Goal: Task Accomplishment & Management: Use online tool/utility

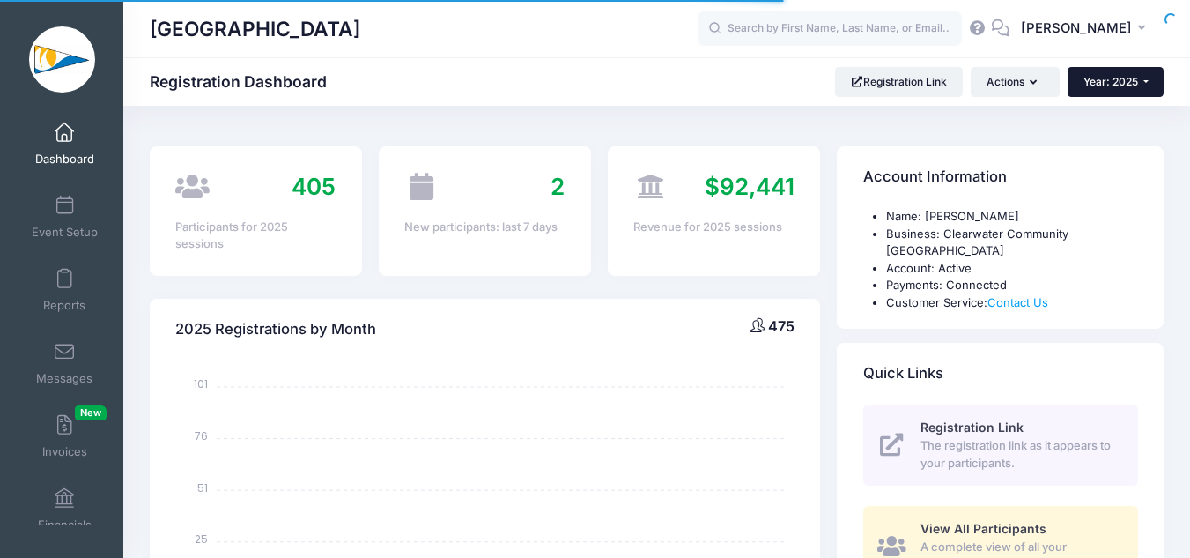
select select
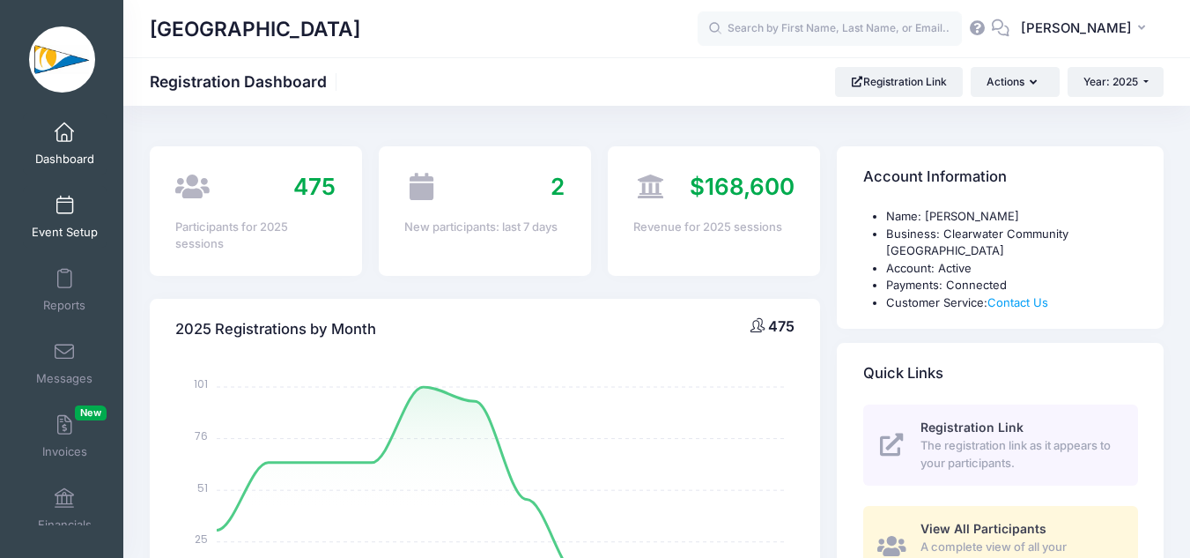
click at [47, 204] on link "Event Setup" at bounding box center [65, 217] width 84 height 62
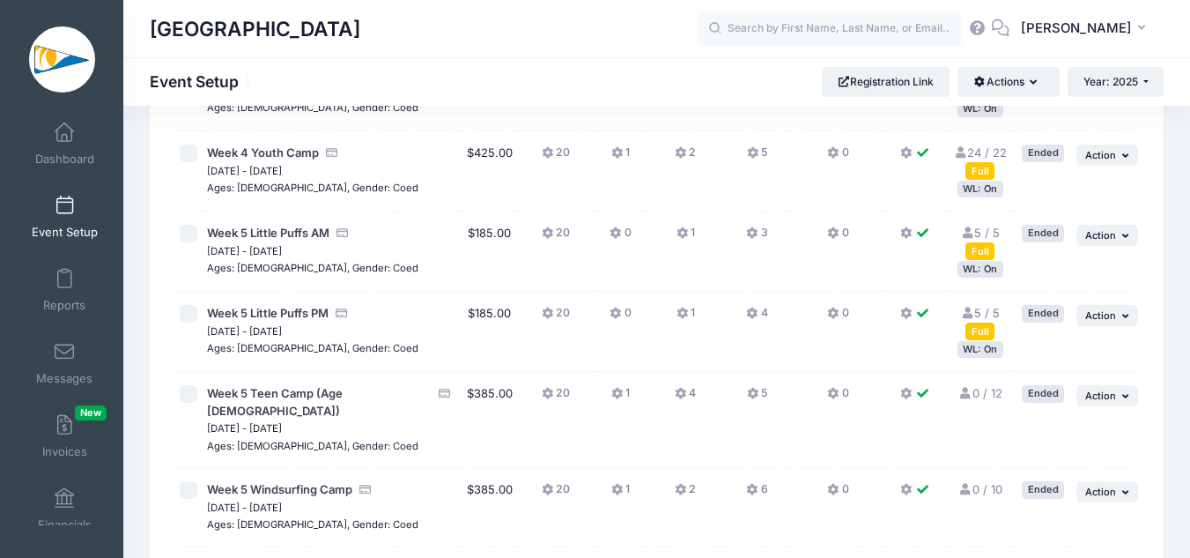
scroll to position [1348, 0]
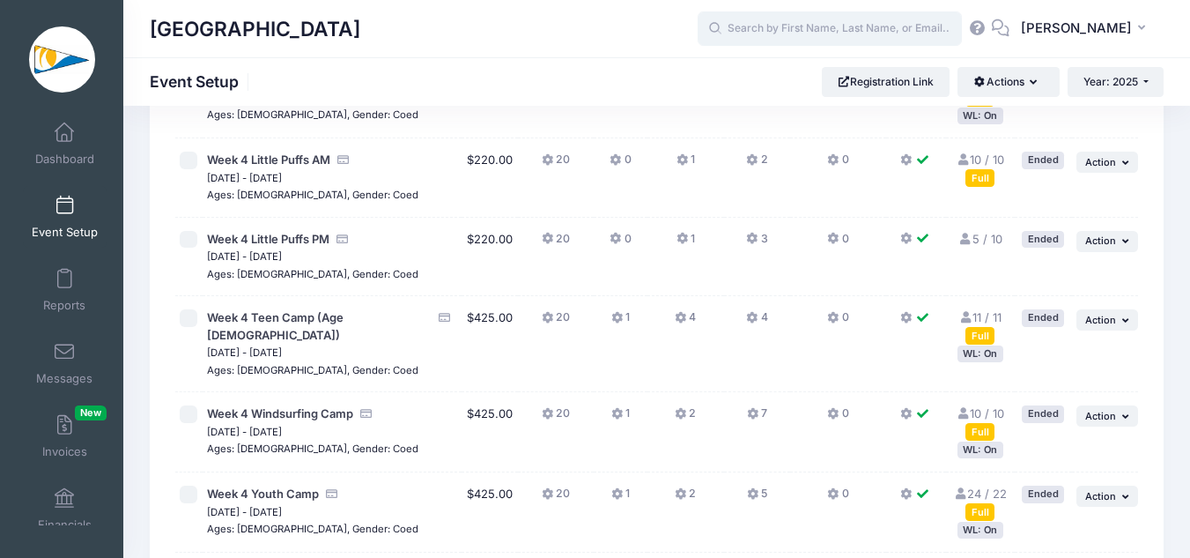
click at [756, 31] on input "text" at bounding box center [830, 28] width 264 height 35
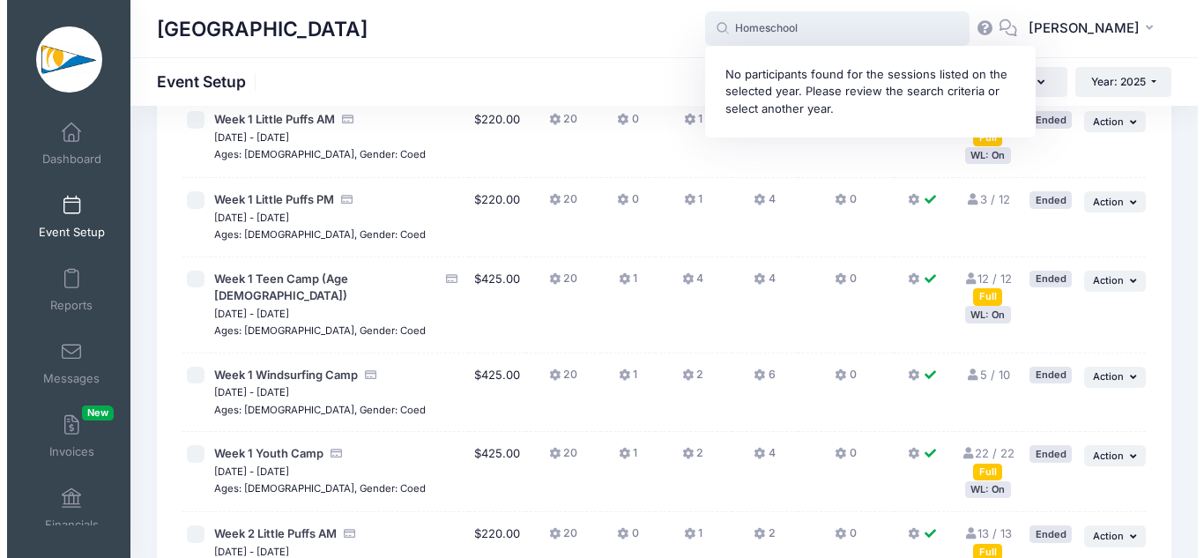
scroll to position [0, 0]
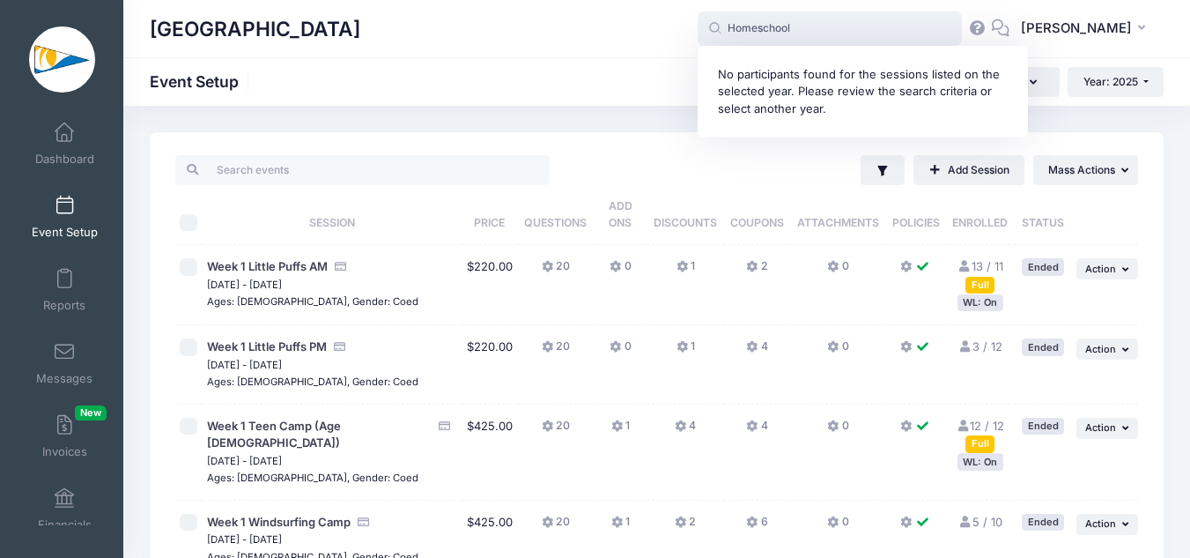
type input "Homeschool"
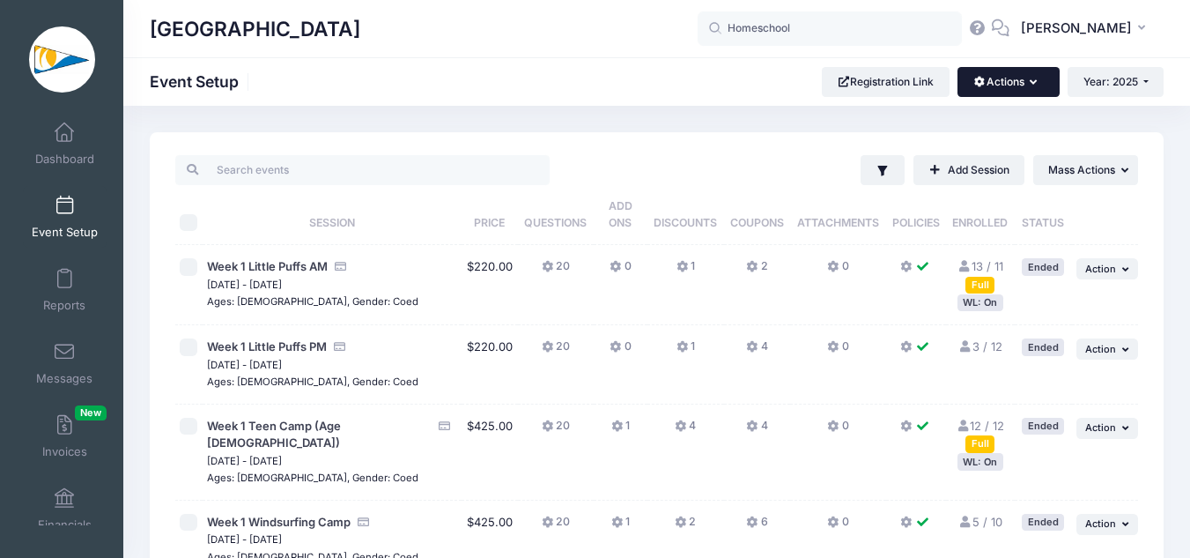
click at [1045, 79] on button "Actions" at bounding box center [1008, 82] width 101 height 30
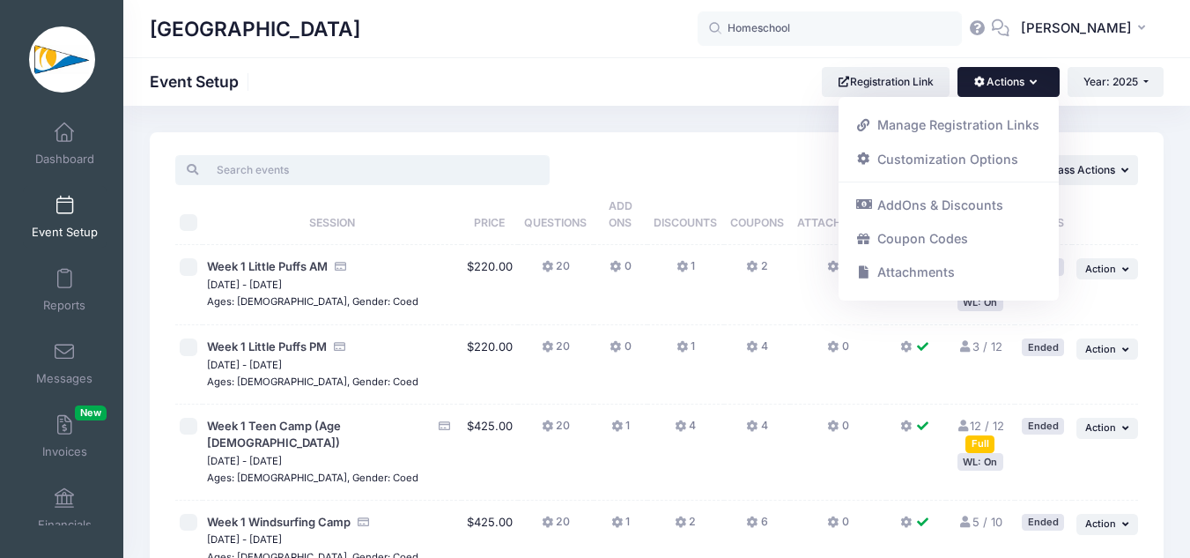
click at [426, 164] on input "search" at bounding box center [362, 170] width 374 height 30
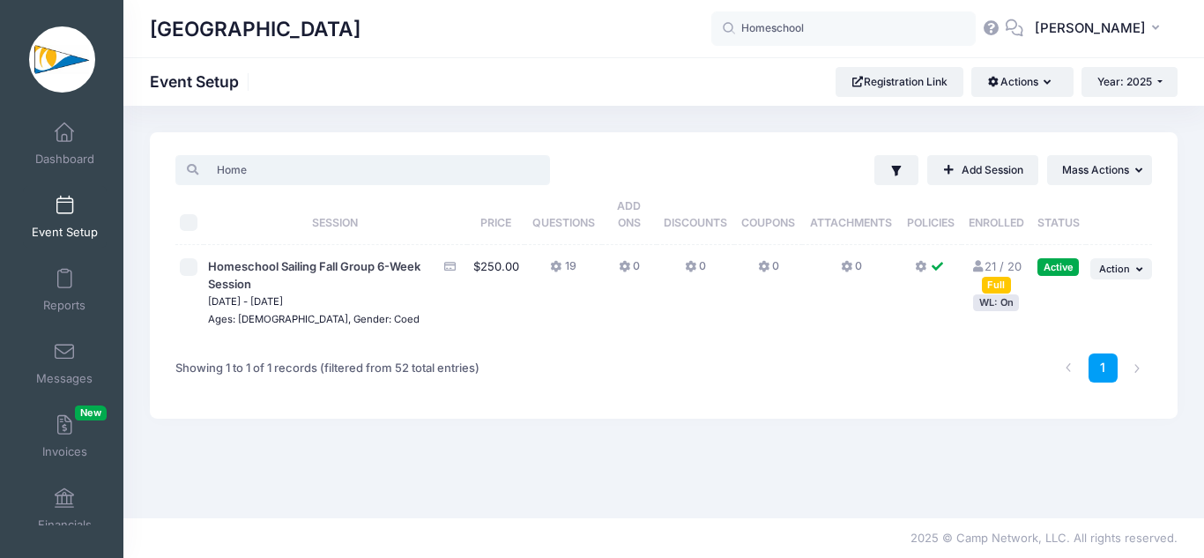
type input "Home"
click at [182, 269] on input "checkbox" at bounding box center [189, 267] width 18 height 18
checkbox input "true"
click at [1139, 278] on button "... Action" at bounding box center [1121, 268] width 62 height 21
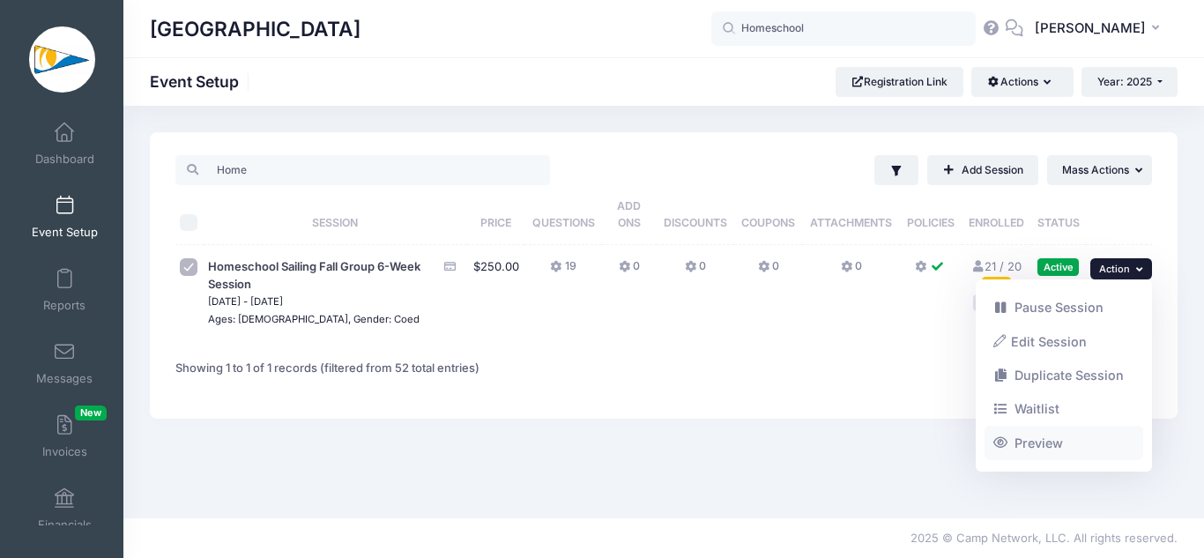
click at [1056, 445] on link "Preview" at bounding box center [1063, 442] width 159 height 33
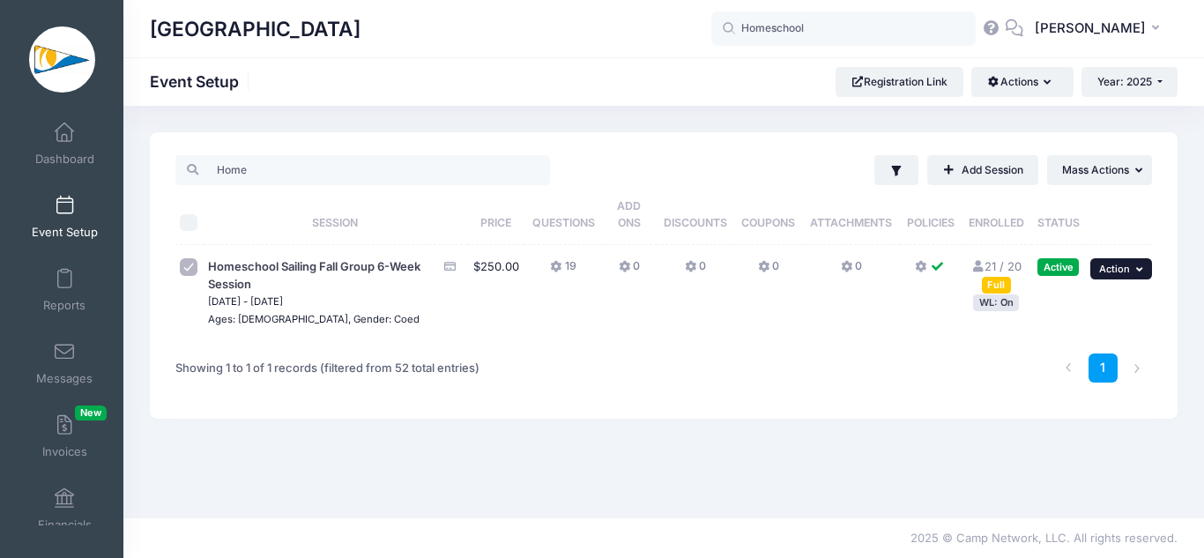
click at [1138, 266] on icon "button" at bounding box center [1141, 269] width 11 height 10
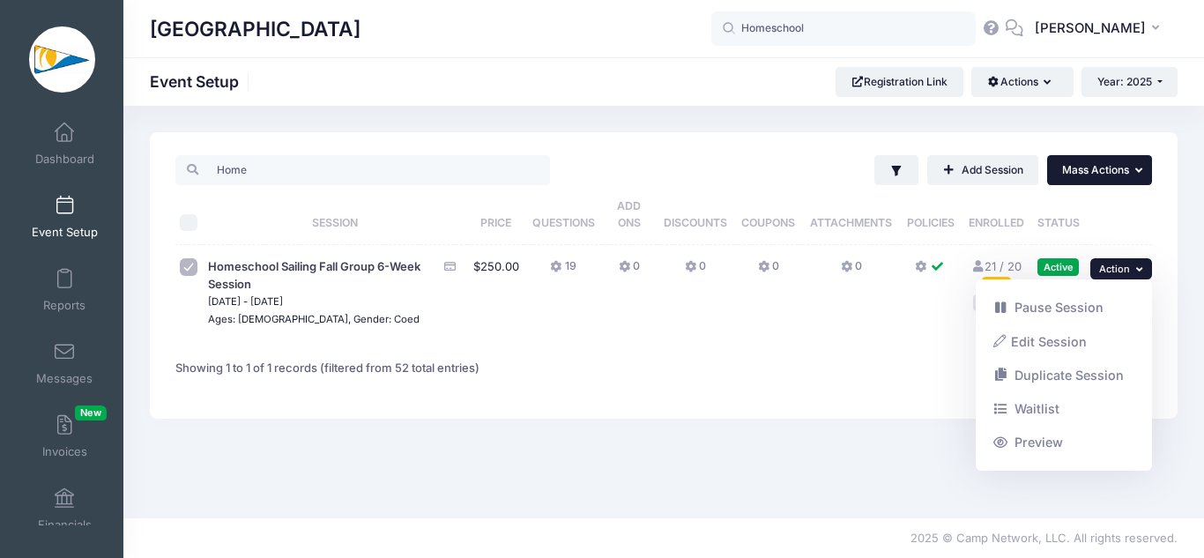
click at [1143, 166] on icon "button" at bounding box center [1140, 170] width 11 height 11
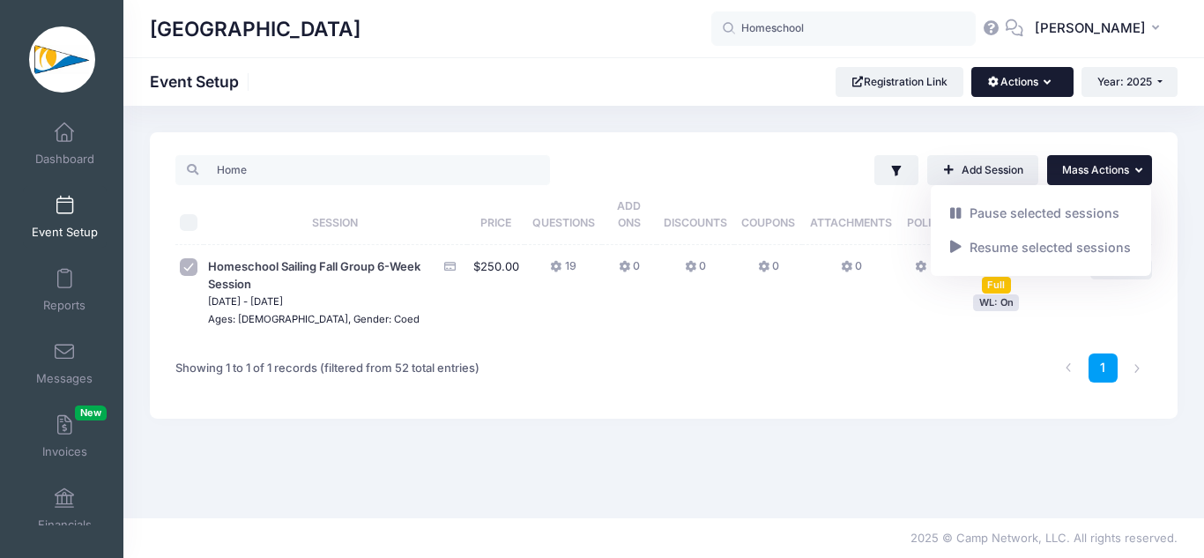
click at [1050, 83] on button "Actions" at bounding box center [1021, 82] width 101 height 30
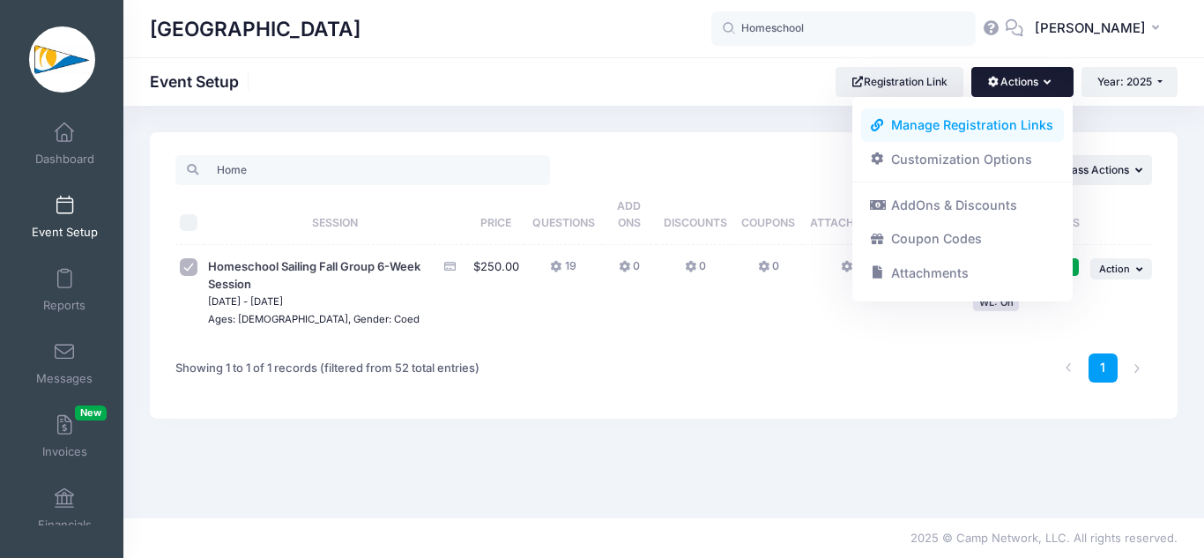
click at [1036, 129] on link "Manage Registration Links" at bounding box center [963, 124] width 204 height 33
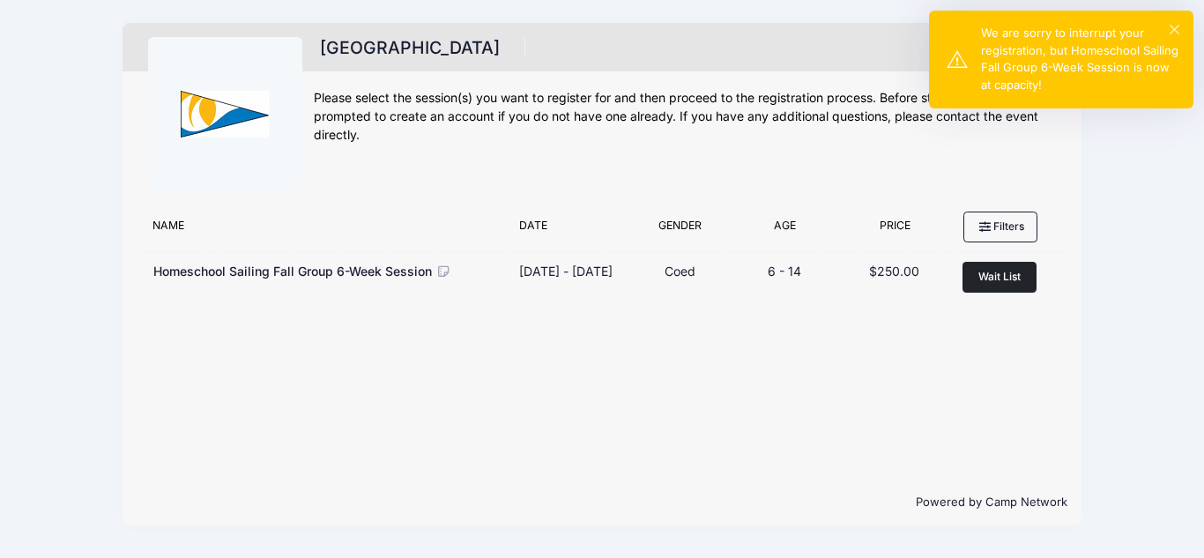
click at [1180, 26] on div "× We are sorry to interrupt your registration, but Homeschool Sailing Fall Grou…" at bounding box center [1061, 60] width 264 height 98
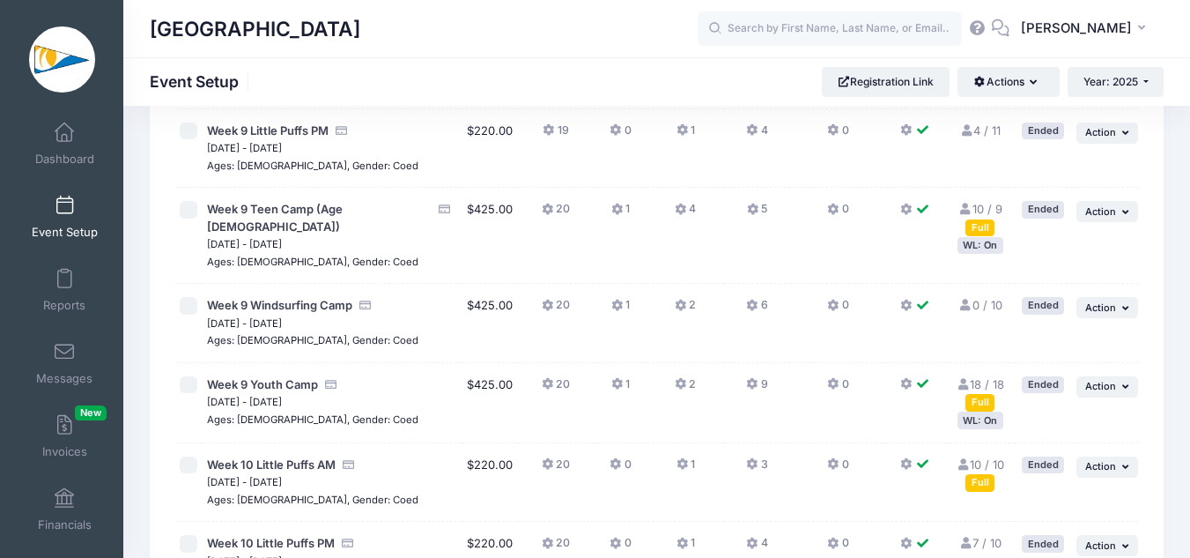
scroll to position [3991, 0]
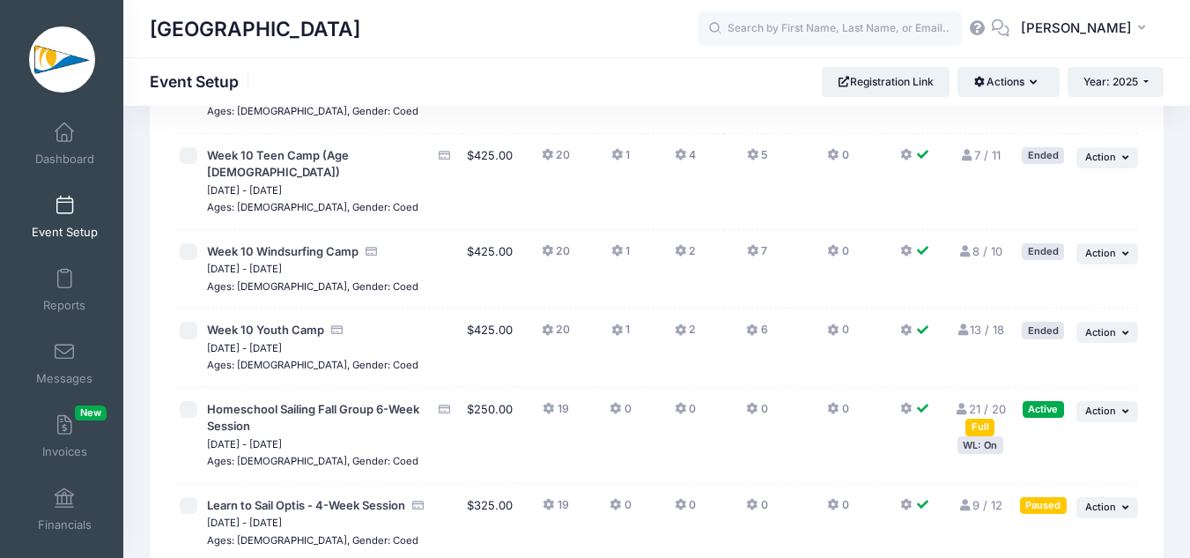
click at [191, 401] on input "checkbox" at bounding box center [189, 410] width 18 height 18
checkbox input "true"
click at [979, 80] on span "button" at bounding box center [980, 82] width 13 height 11
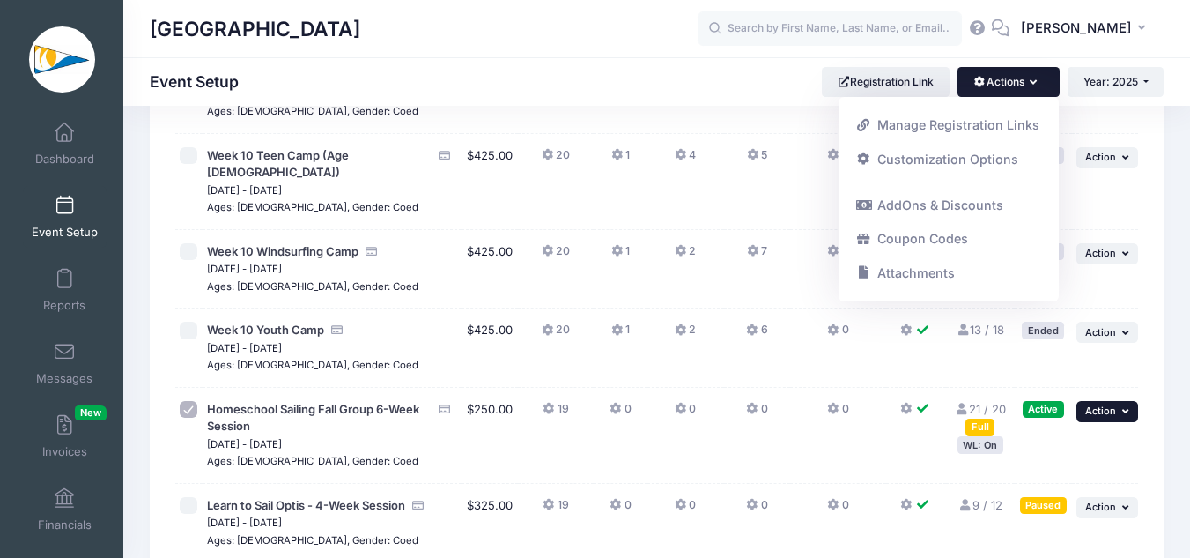
click at [1108, 401] on button "... Action" at bounding box center [1108, 411] width 62 height 21
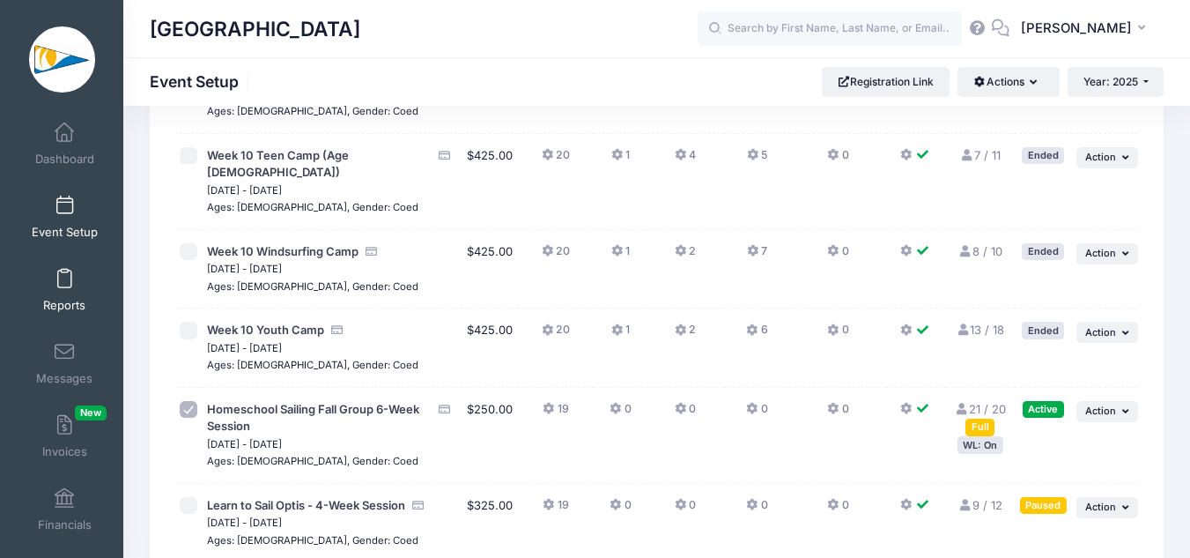
click at [90, 267] on link "Reports" at bounding box center [65, 290] width 84 height 62
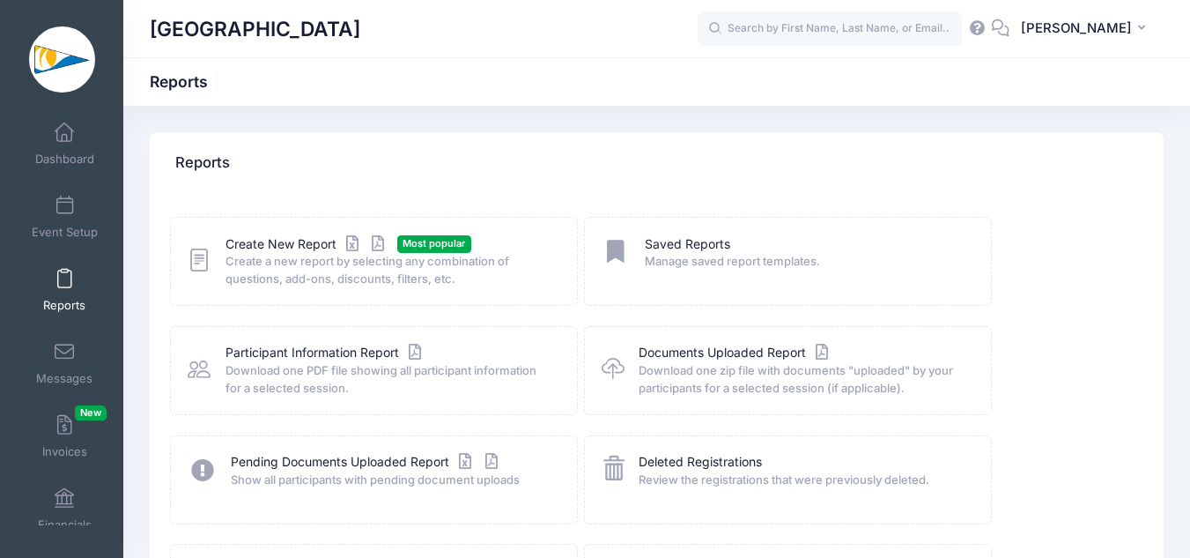
click at [269, 223] on div "Create New Report Most popular Create a new report by selecting any combination…" at bounding box center [374, 261] width 408 height 89
click at [282, 259] on span "Create a new report by selecting any combination of questions, add-ons, discoun…" at bounding box center [391, 270] width 330 height 34
click at [282, 232] on div "Create New Report Most popular Create a new report by selecting any combination…" at bounding box center [374, 261] width 408 height 89
click at [282, 248] on link "Create New Report" at bounding box center [308, 244] width 164 height 19
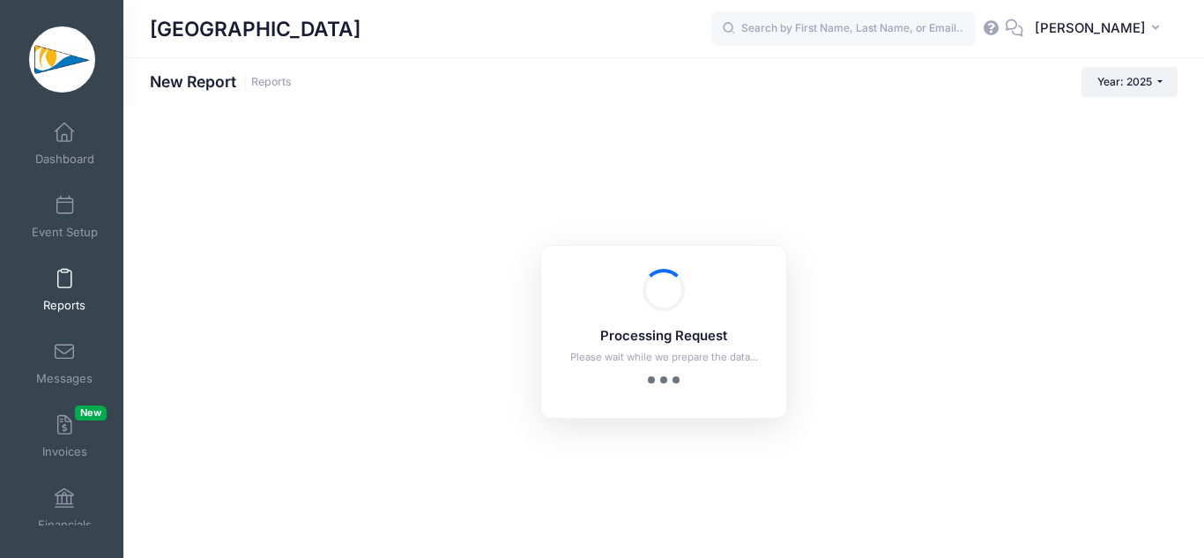
checkbox input "true"
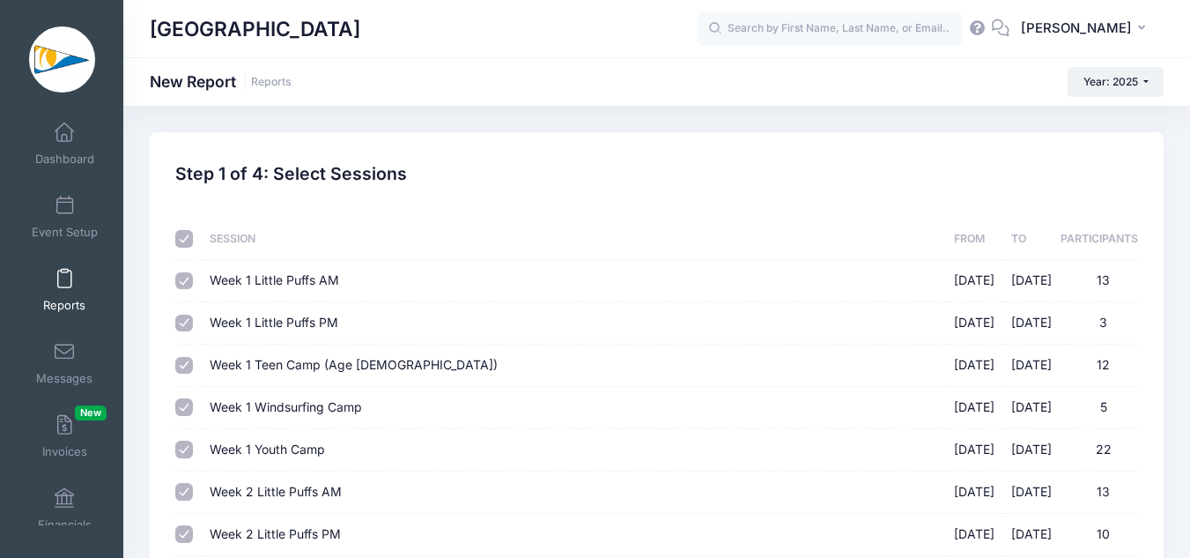
click at [179, 232] on input "checkbox" at bounding box center [184, 239] width 18 height 18
checkbox input "false"
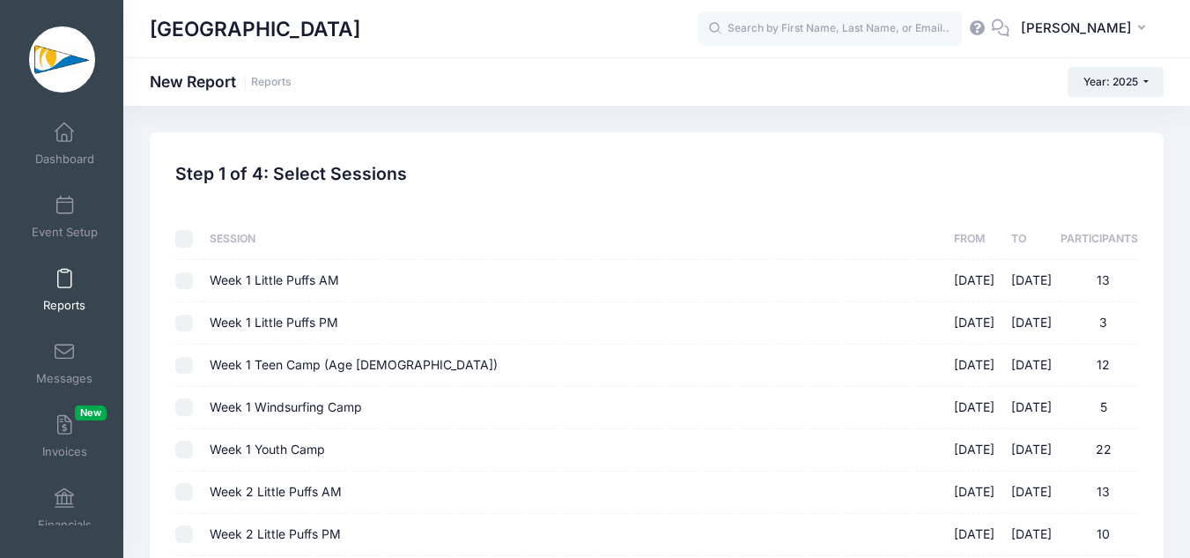
checkbox input "false"
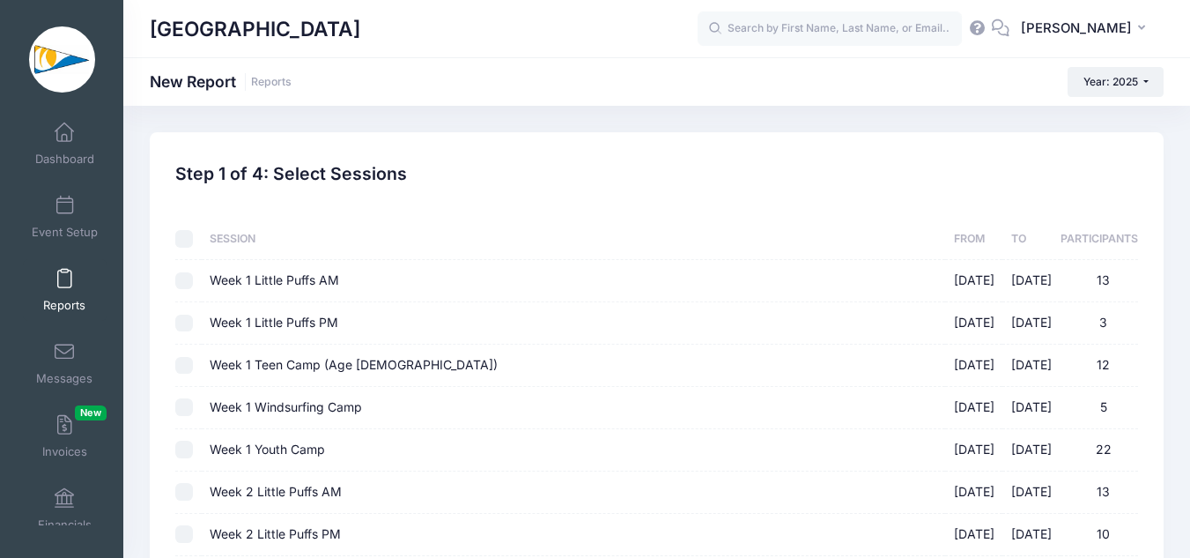
checkbox input "false"
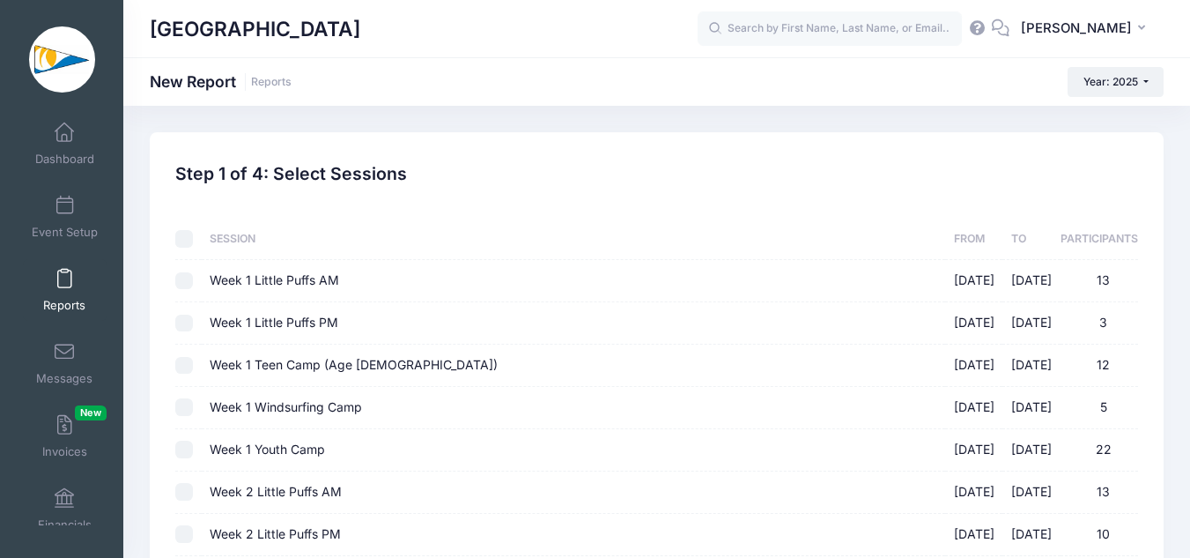
checkbox input "false"
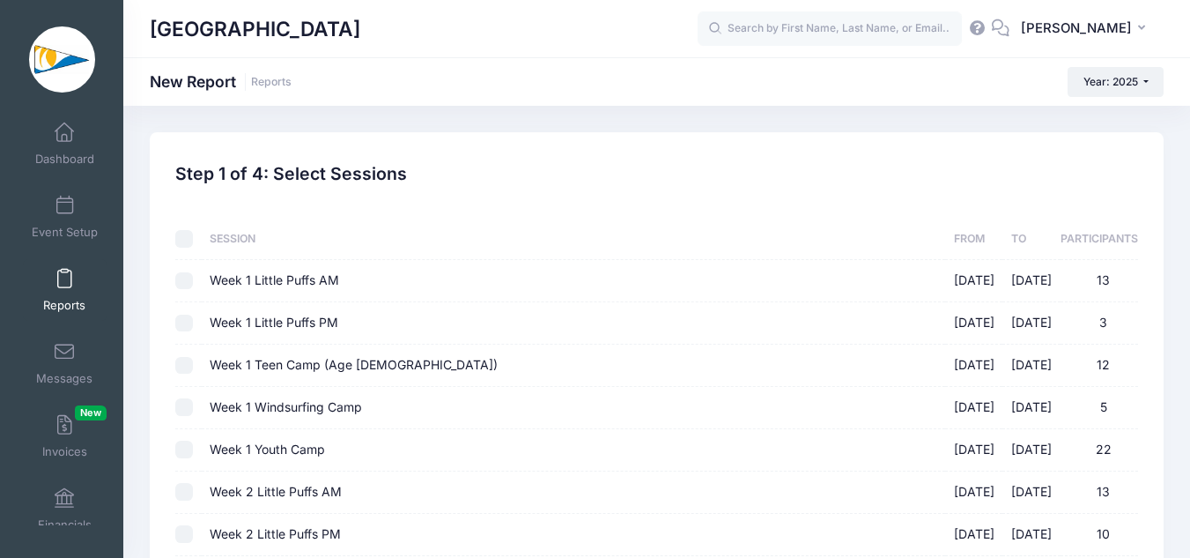
checkbox input "false"
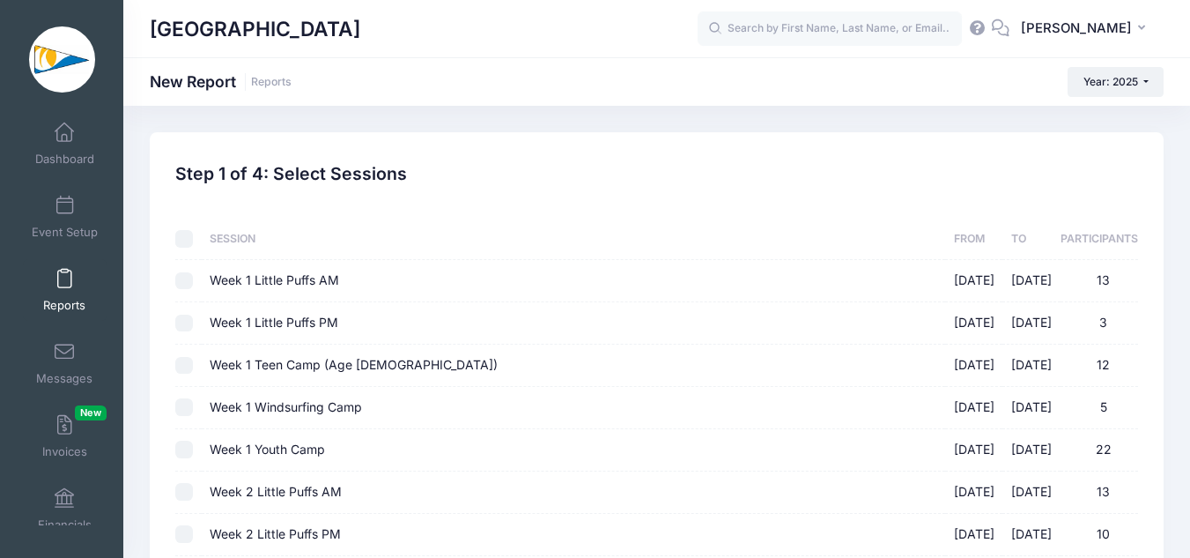
checkbox input "false"
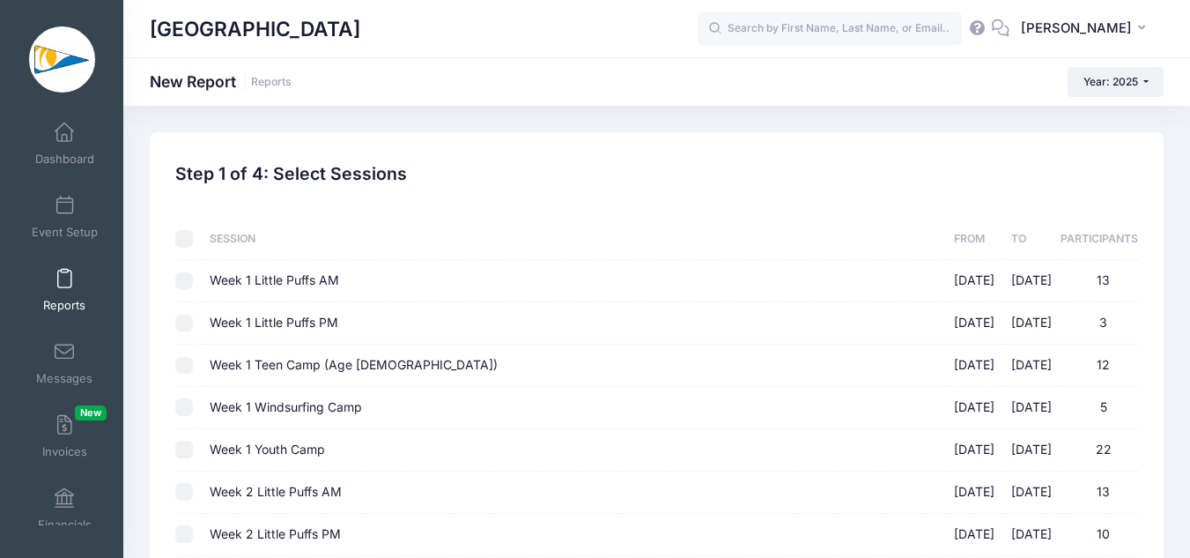
checkbox input "false"
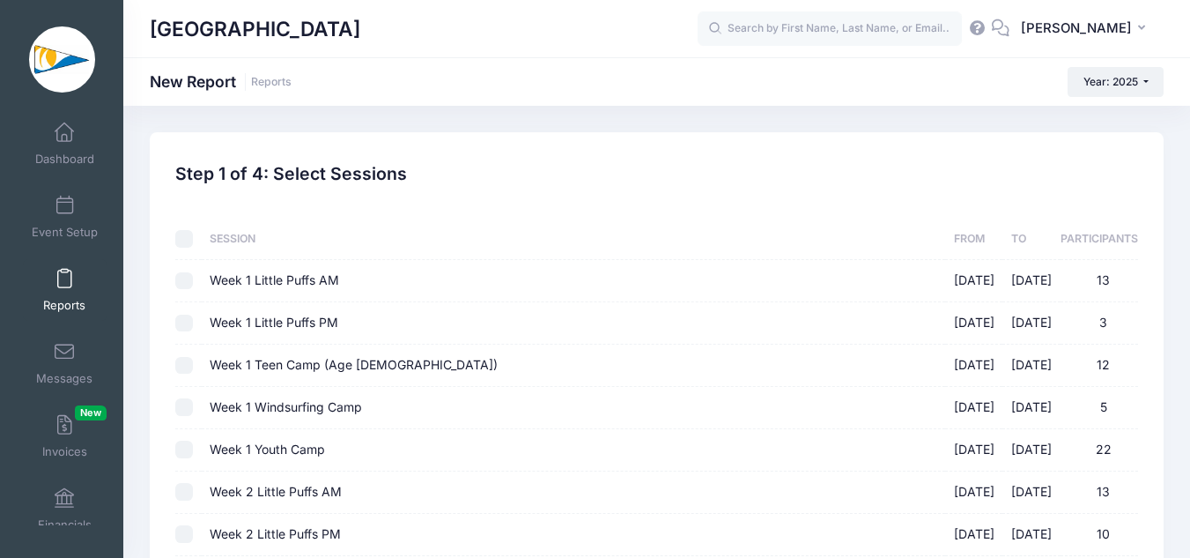
checkbox input "false"
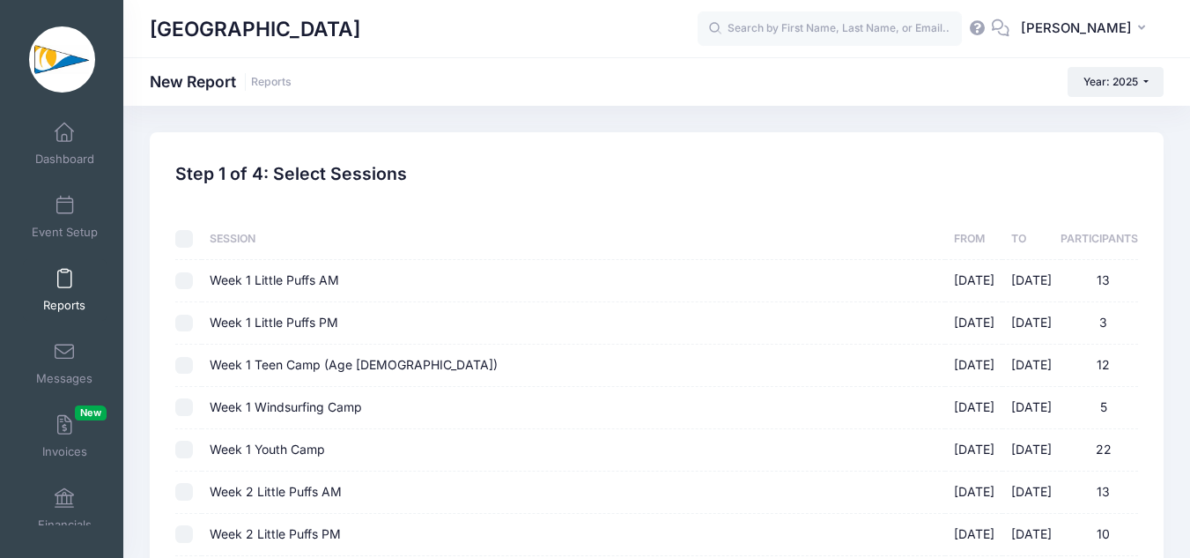
checkbox input "false"
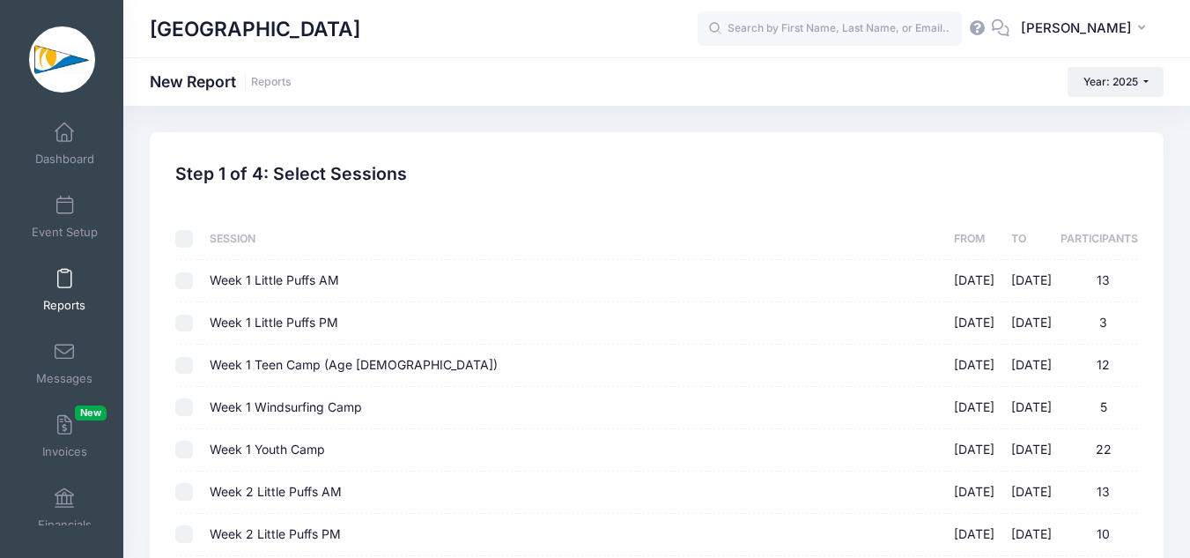
checkbox input "false"
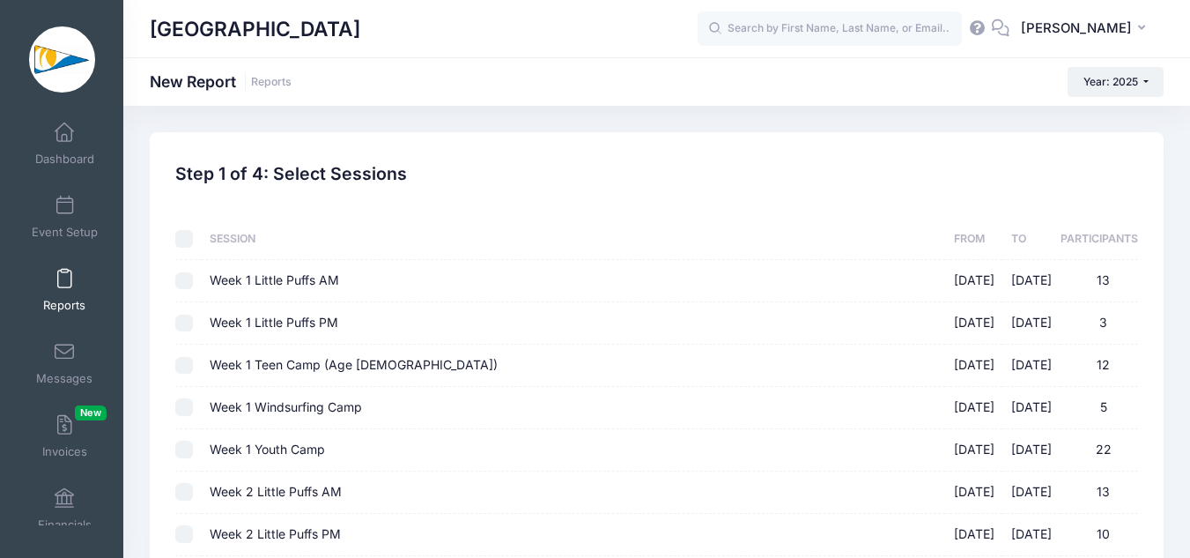
checkbox input "false"
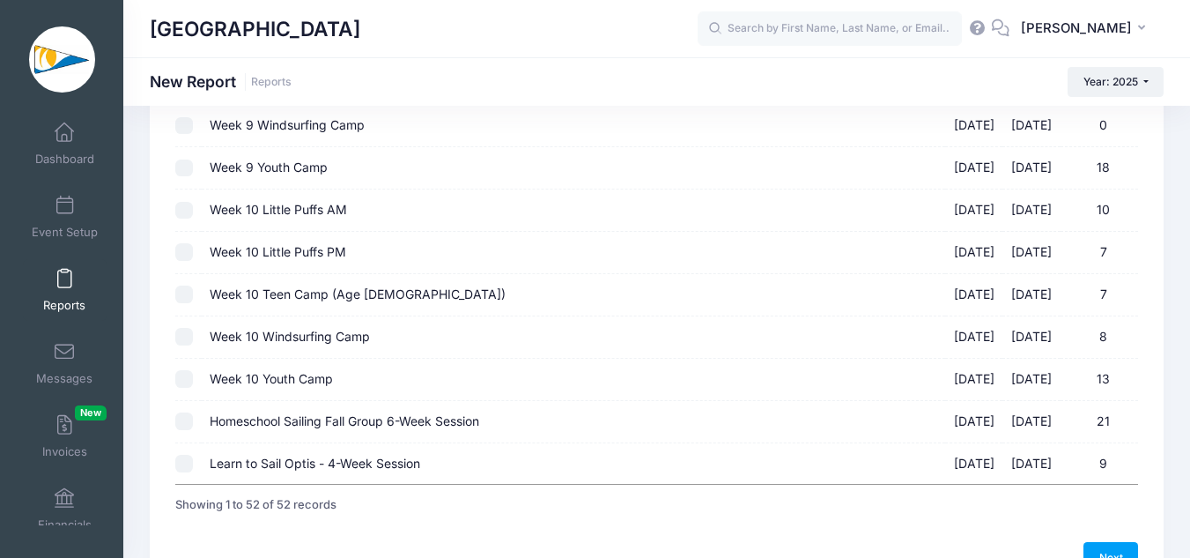
scroll to position [2076, 0]
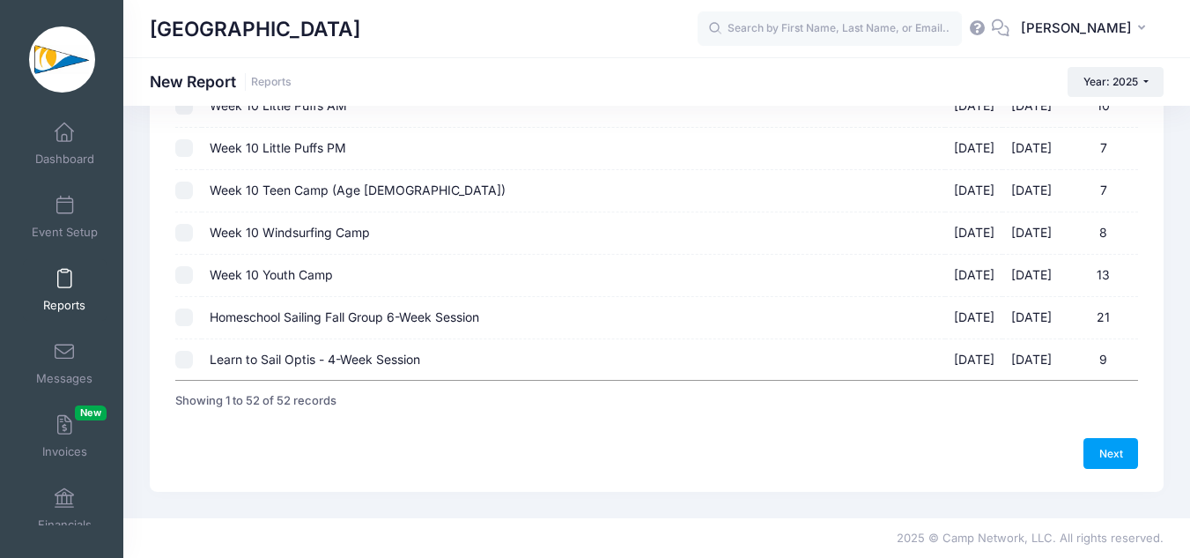
click at [175, 320] on input "Homeschool Sailing Fall Group 6-Week Session 09/05/2025 - 10/10/2025 21" at bounding box center [184, 317] width 18 height 18
checkbox input "true"
drag, startPoint x: 1114, startPoint y: 456, endPoint x: 912, endPoint y: 554, distance: 224.2
click at [1114, 456] on link "Next" at bounding box center [1111, 453] width 55 height 30
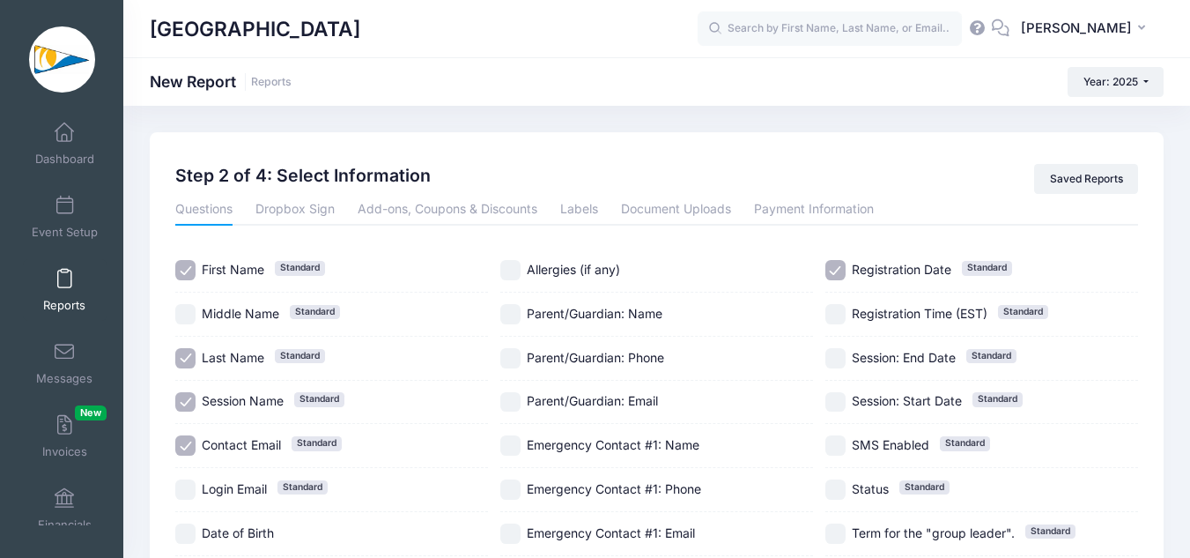
click at [220, 452] on span "Contact Email" at bounding box center [241, 444] width 79 height 15
checkbox input "false"
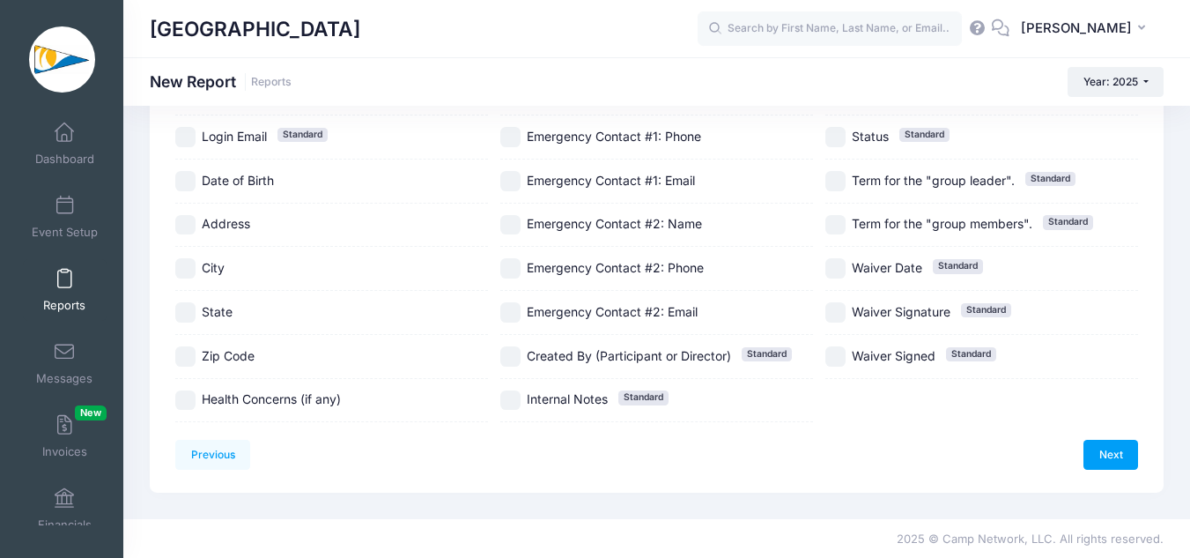
scroll to position [354, 0]
click at [1110, 467] on link "Next" at bounding box center [1111, 453] width 55 height 30
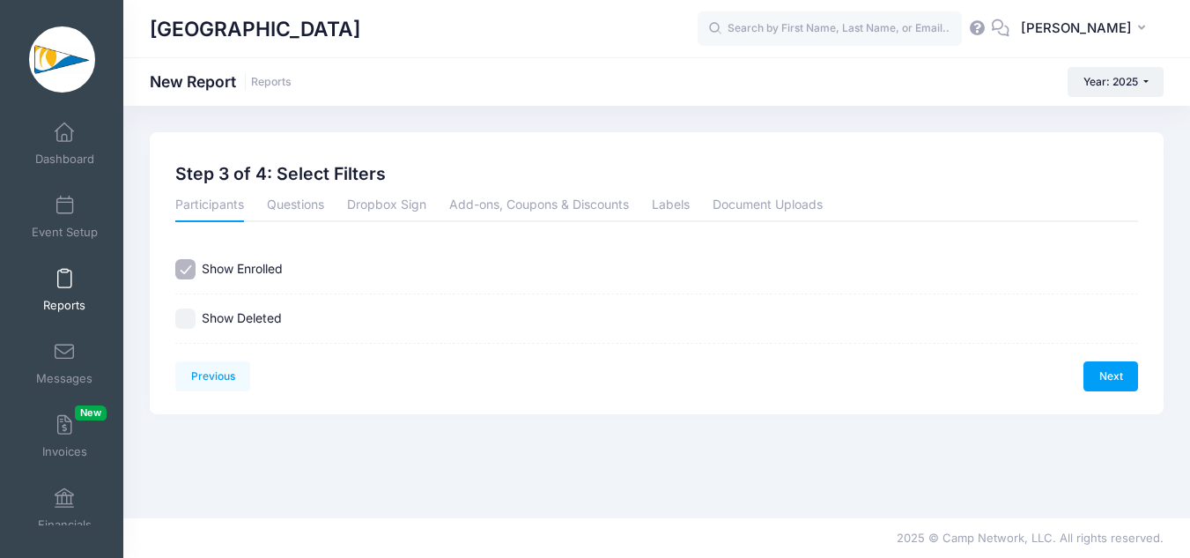
scroll to position [0, 0]
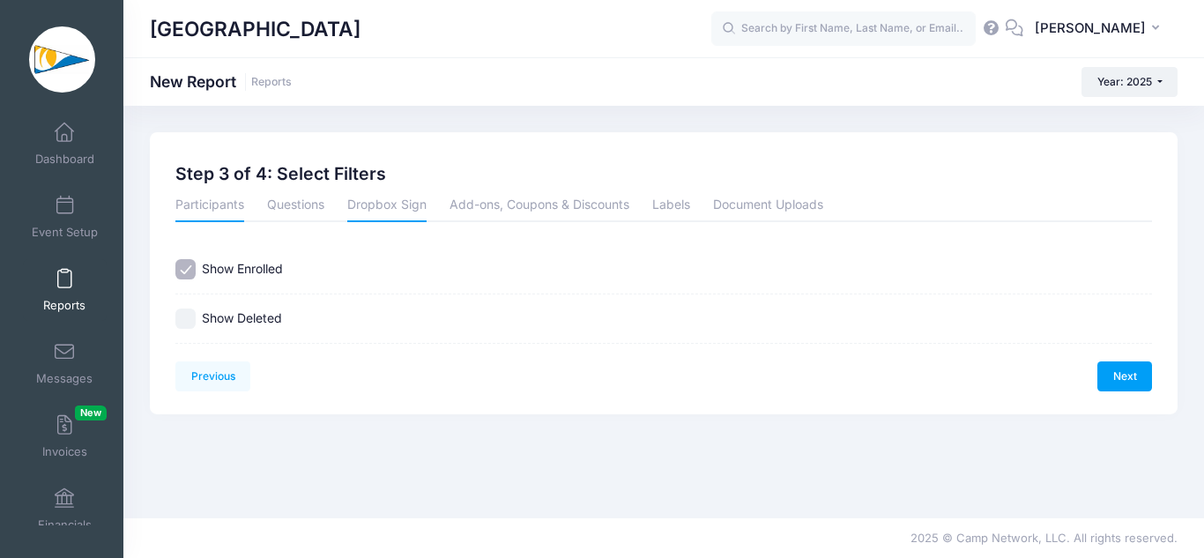
drag, startPoint x: 293, startPoint y: 196, endPoint x: 372, endPoint y: 203, distance: 78.7
click at [295, 197] on link "Questions" at bounding box center [295, 206] width 57 height 32
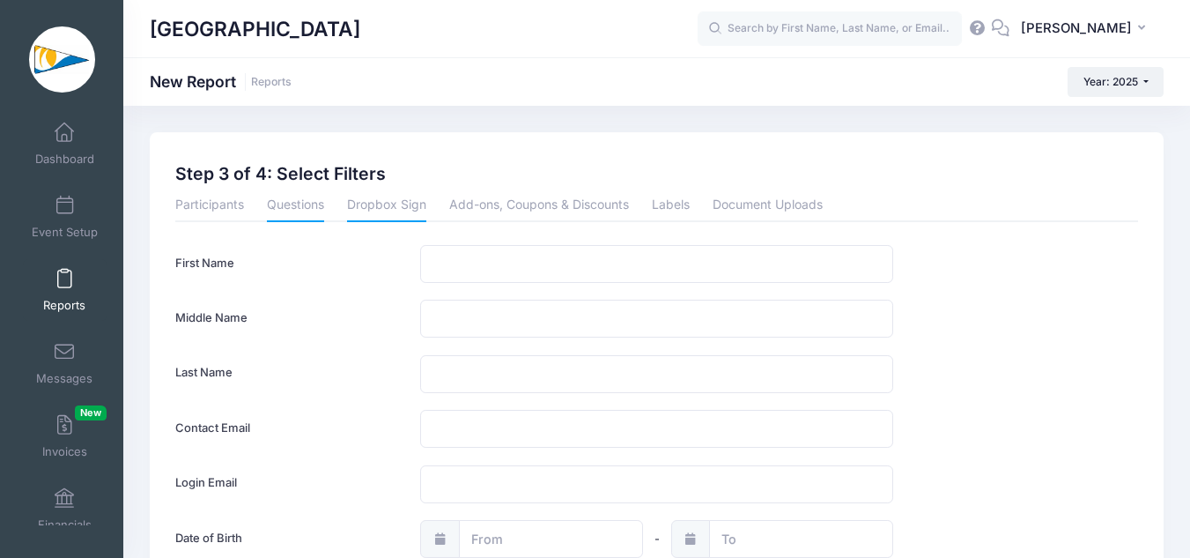
click at [379, 204] on link "Dropbox Sign" at bounding box center [386, 206] width 79 height 32
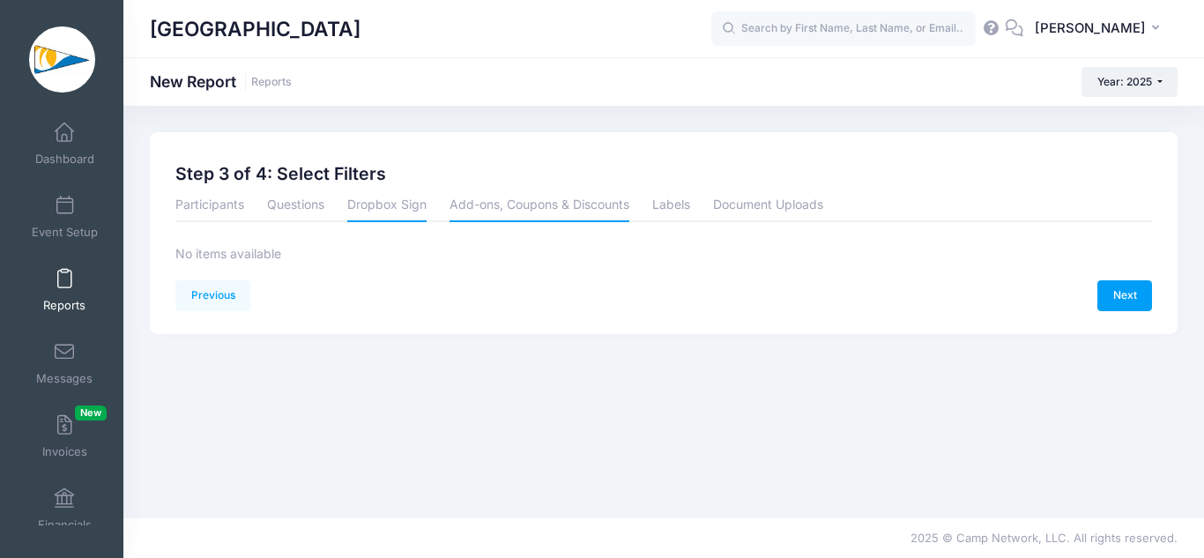
click at [483, 208] on link "Add-ons, Coupons & Discounts" at bounding box center [539, 206] width 180 height 32
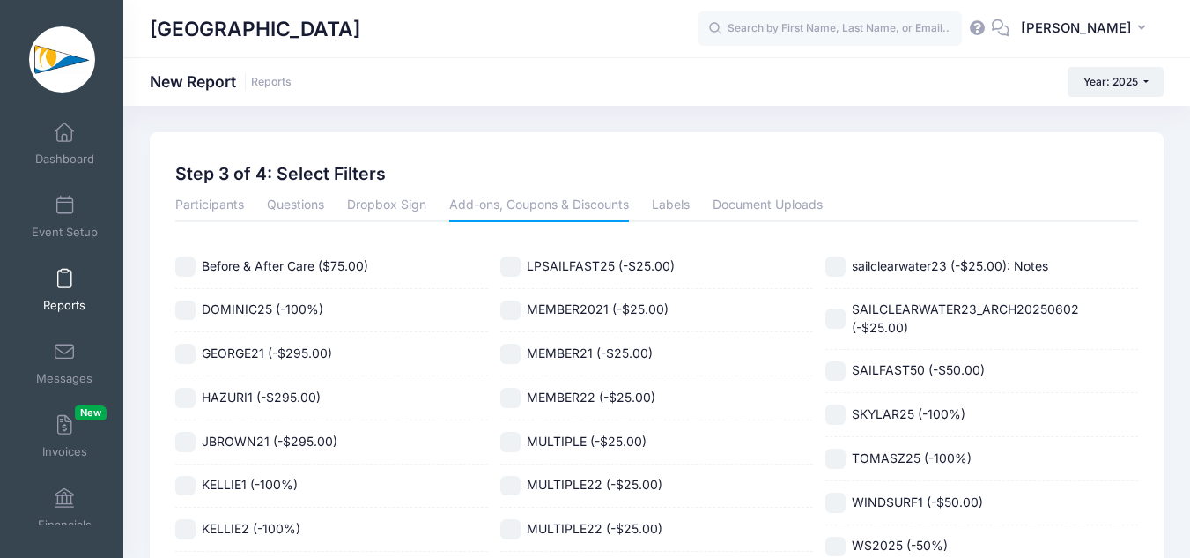
drag, startPoint x: 205, startPoint y: 202, endPoint x: 312, endPoint y: 246, distance: 115.4
click at [204, 203] on link "Participants" at bounding box center [209, 206] width 69 height 32
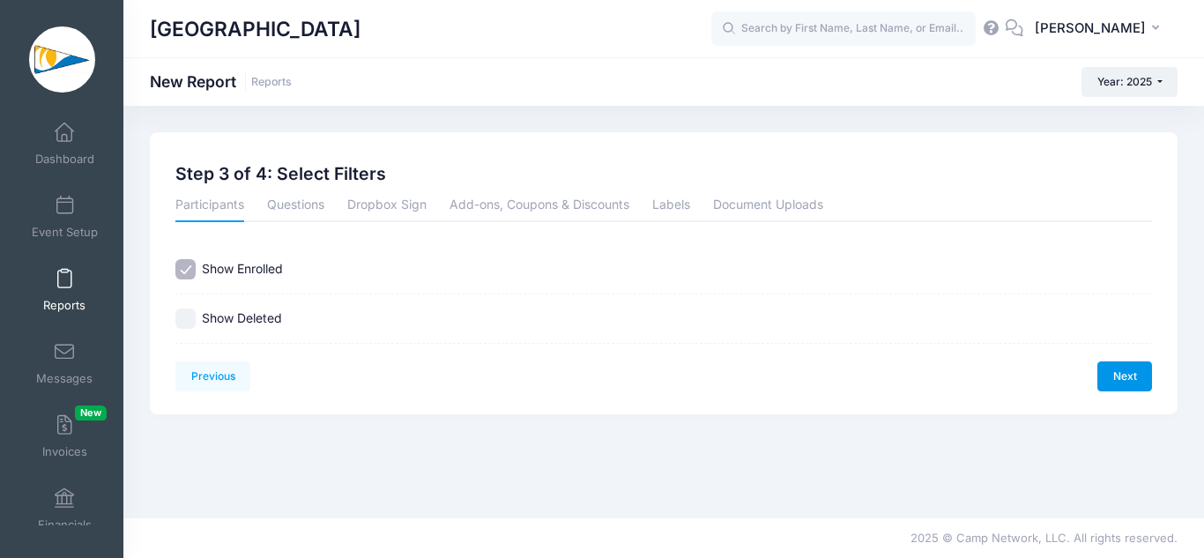
click at [1140, 375] on link "Next" at bounding box center [1124, 376] width 55 height 30
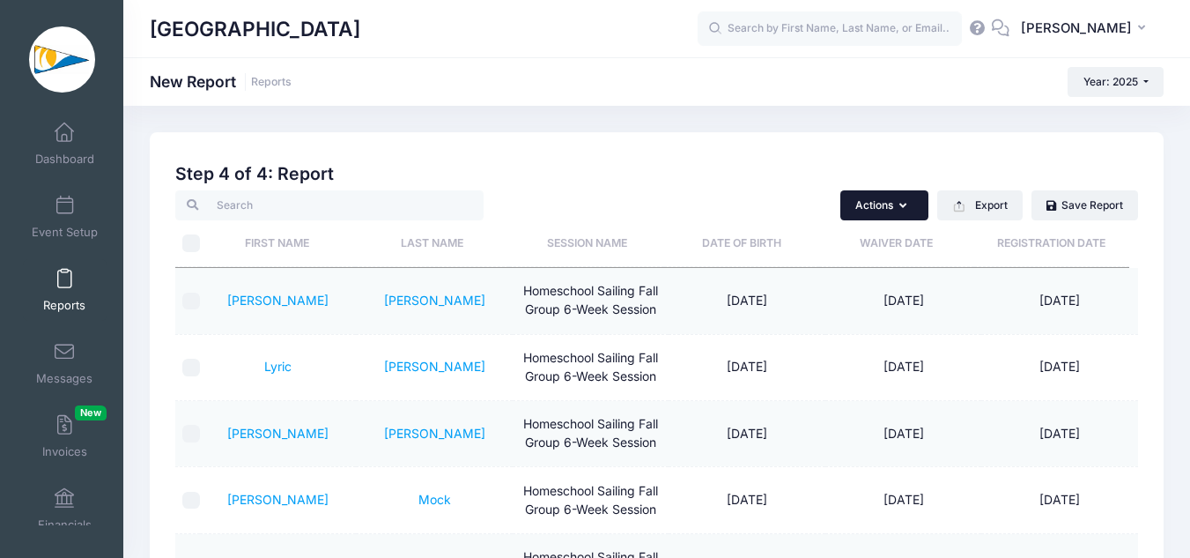
click at [911, 209] on button "Actions" at bounding box center [885, 205] width 88 height 30
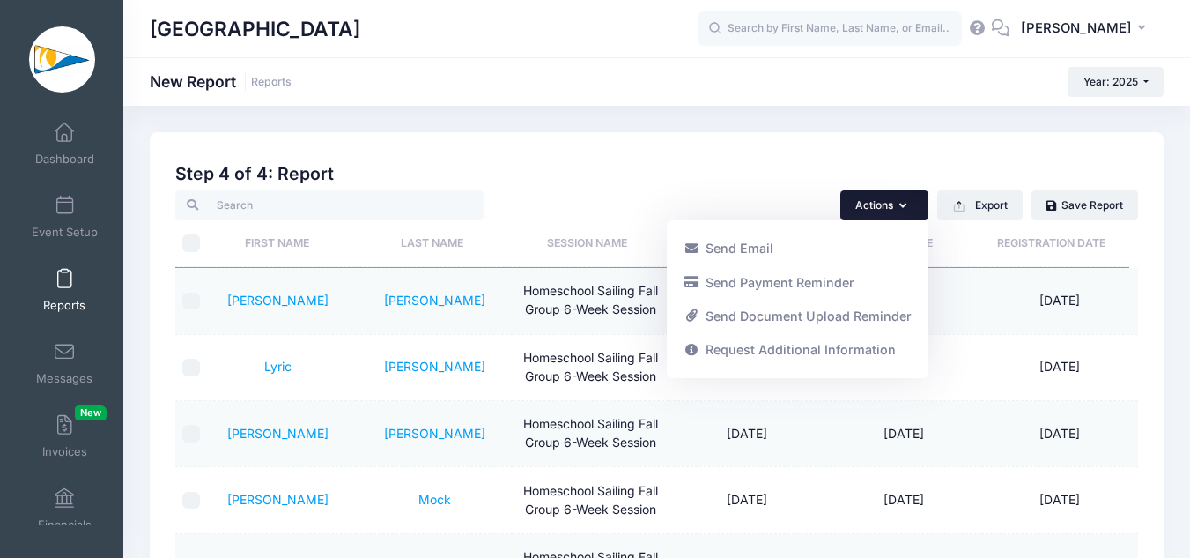
click at [899, 141] on div "Previous Next Step 4 of 4: Create Report 1 Select Sessions 2 Select Information…" at bounding box center [657, 526] width 1014 height 789
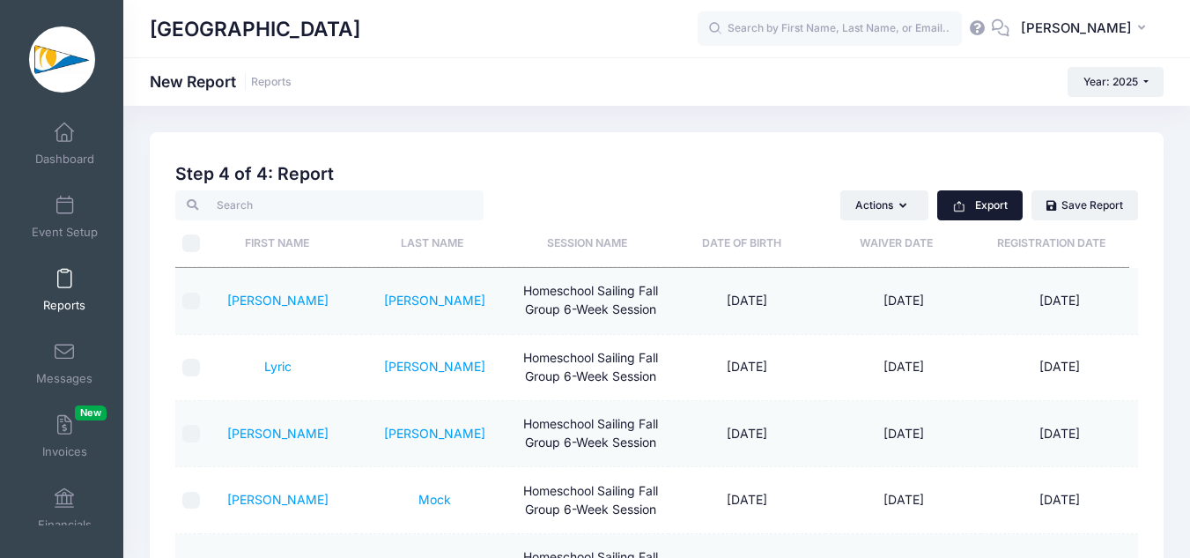
click at [982, 190] on button "Export" at bounding box center [979, 205] width 85 height 30
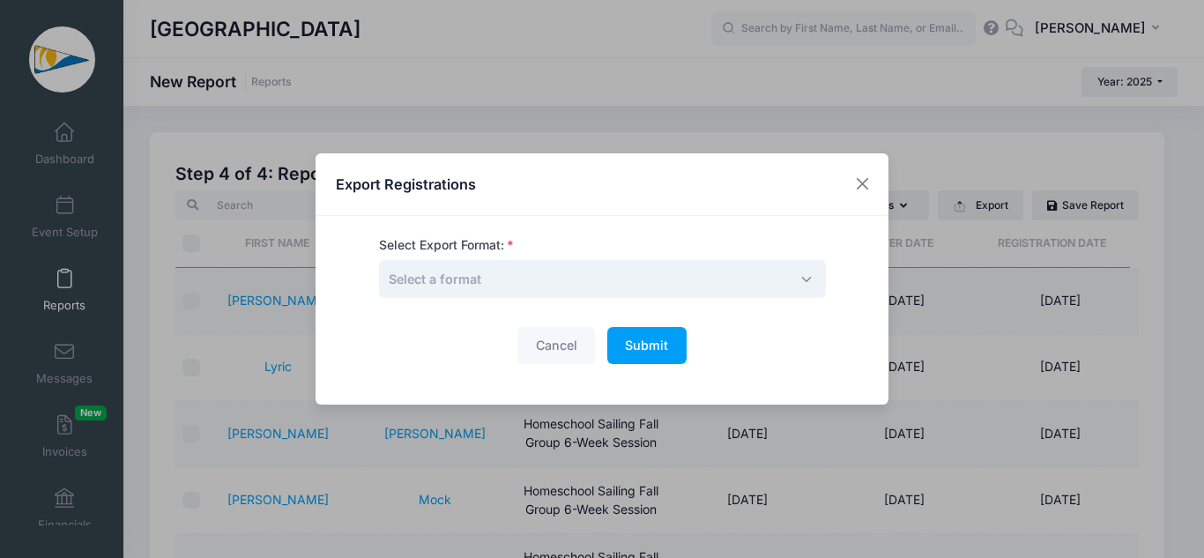
click at [594, 281] on span "Select a format" at bounding box center [602, 279] width 447 height 38
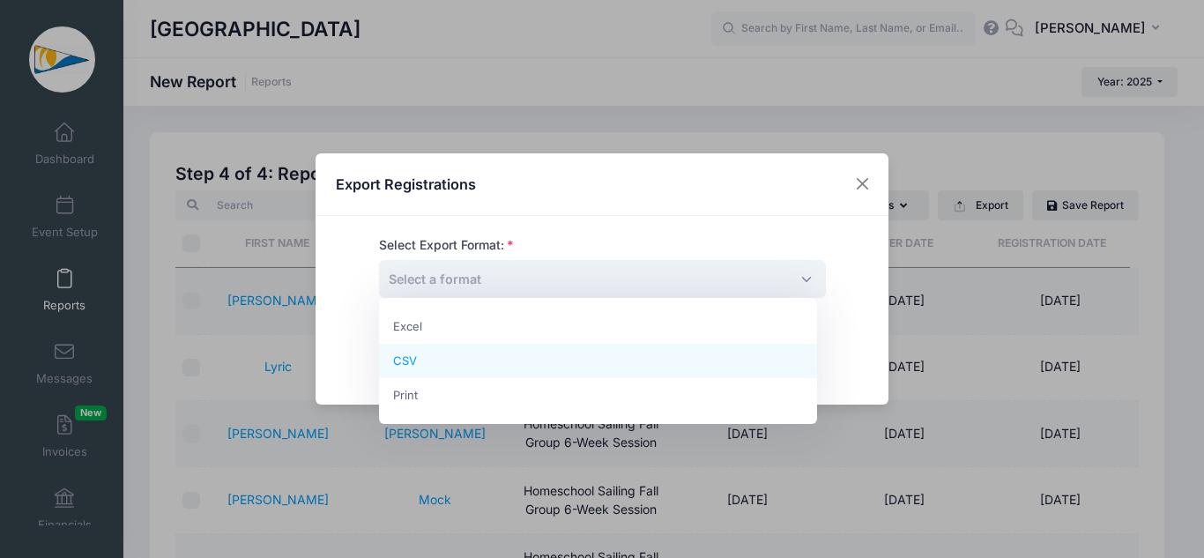
select select "excel"
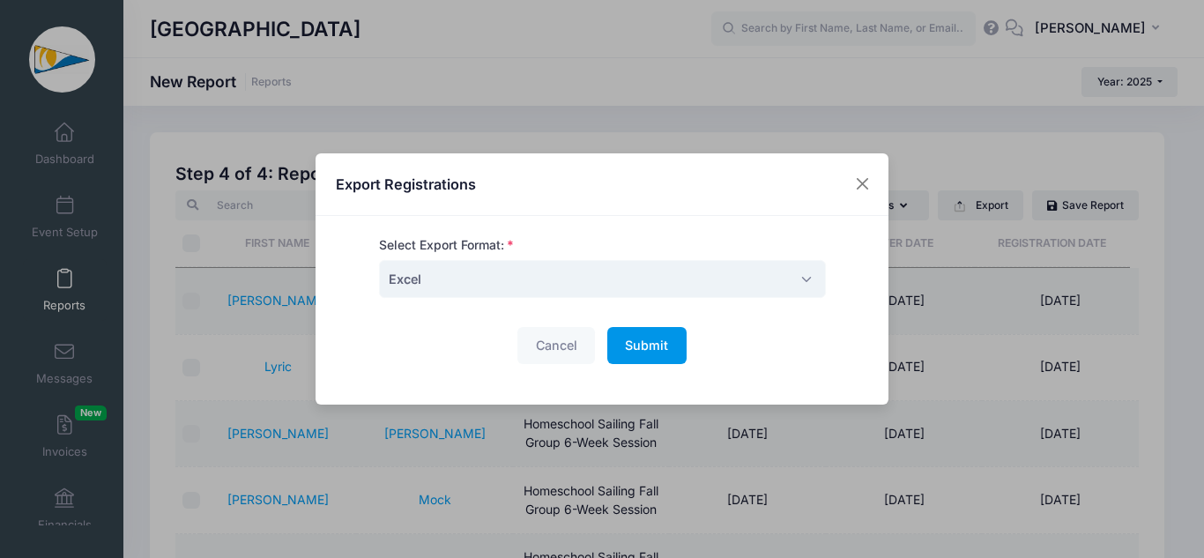
click at [635, 343] on span "Submit" at bounding box center [646, 344] width 43 height 15
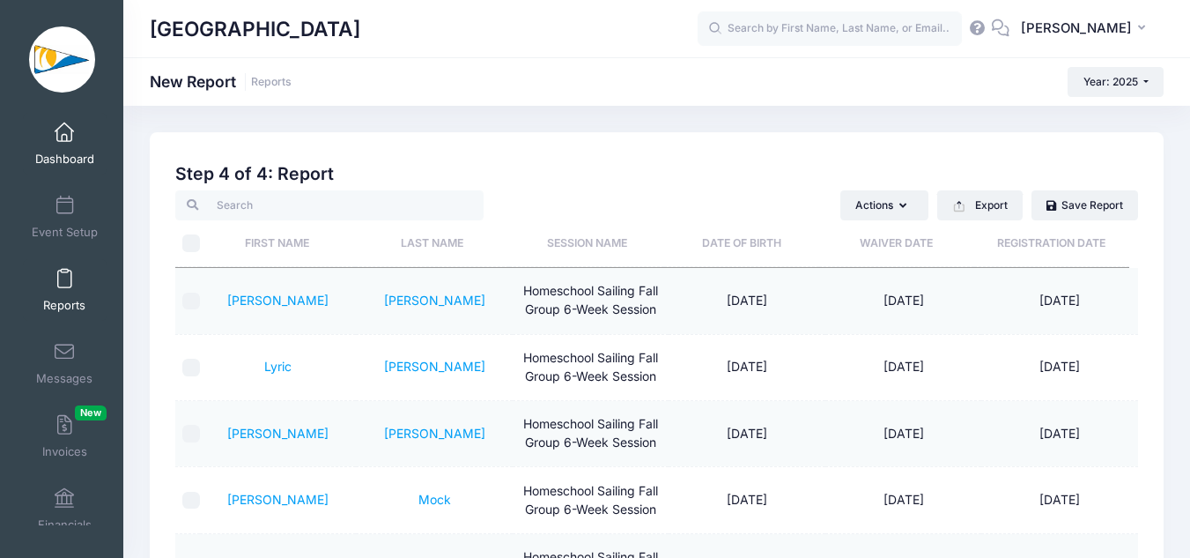
click at [54, 145] on link "Dashboard" at bounding box center [65, 144] width 84 height 62
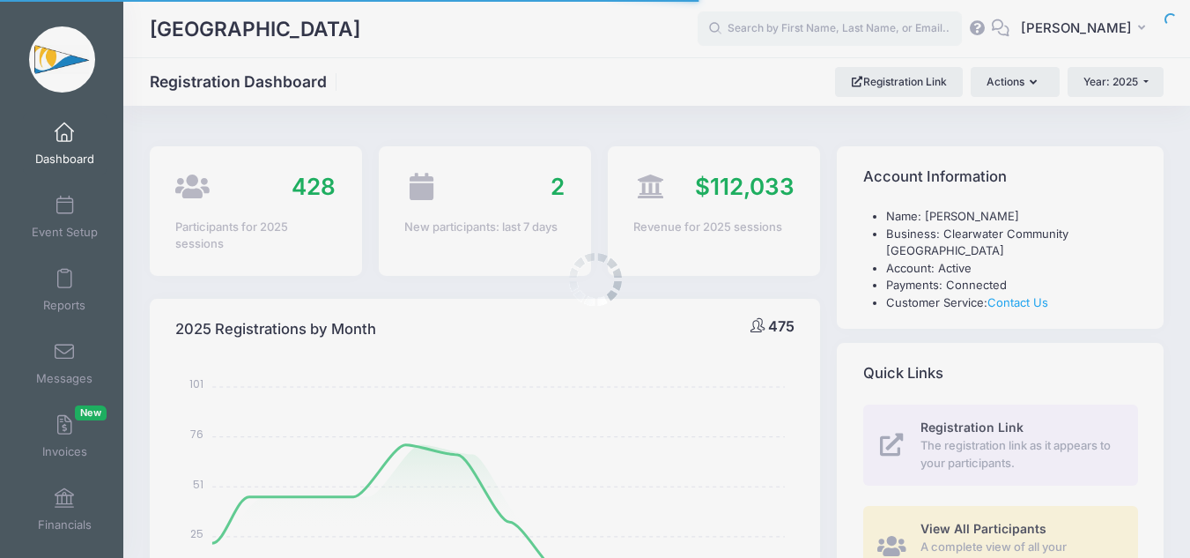
select select
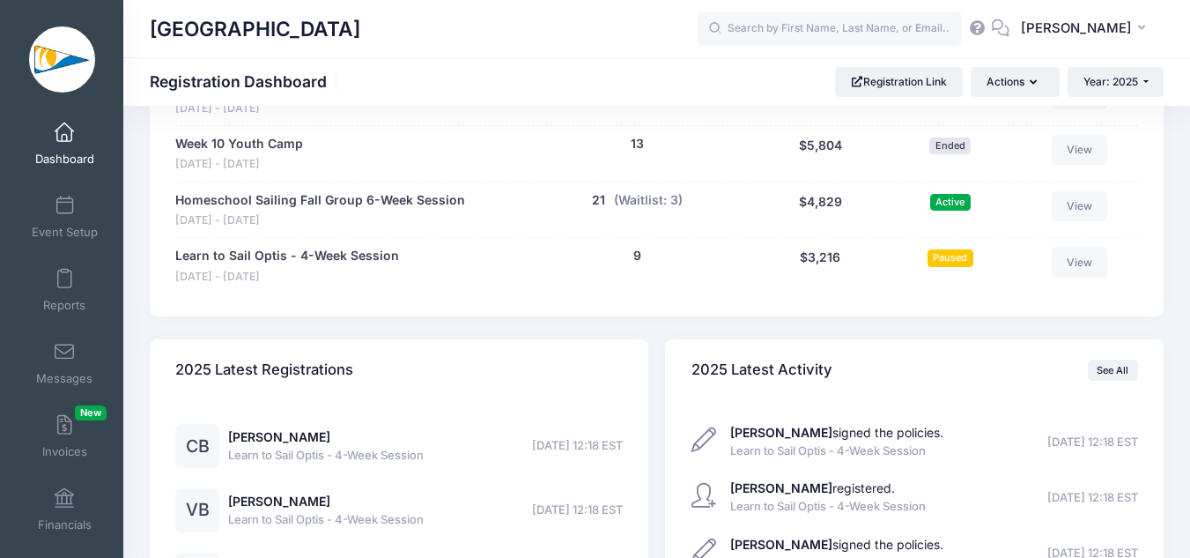
scroll to position [3436, 0]
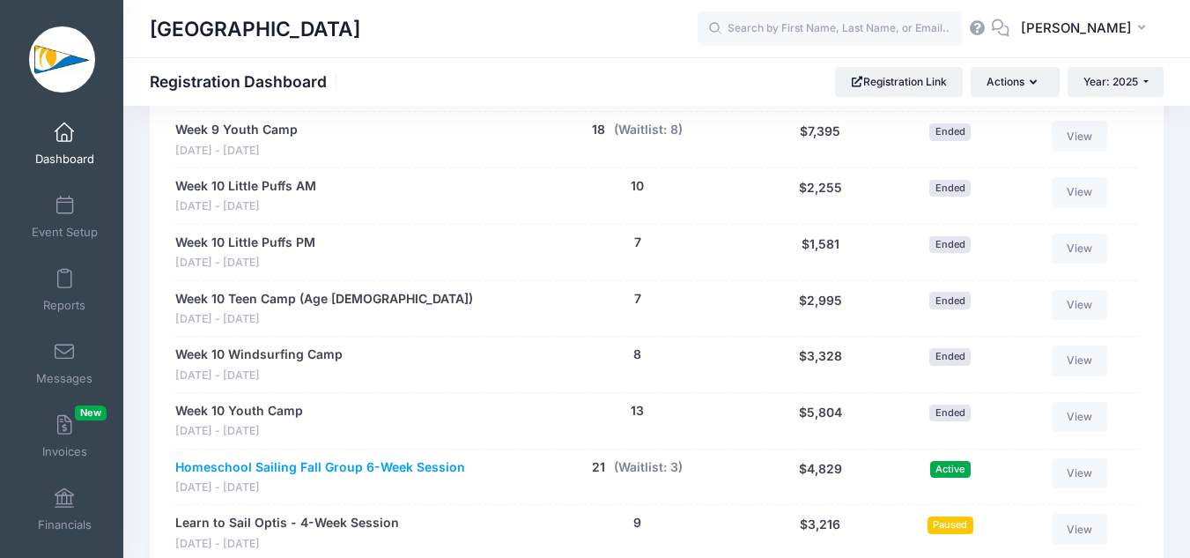
click at [379, 467] on link "Homeschool Sailing Fall Group 6-Week Session" at bounding box center [320, 467] width 290 height 19
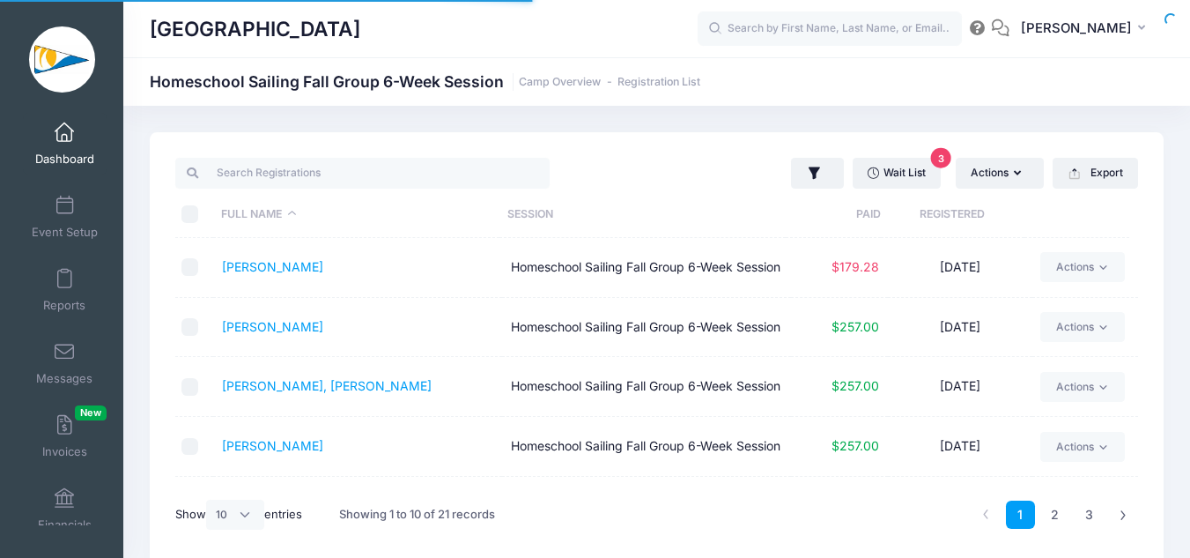
select select "10"
drag, startPoint x: 873, startPoint y: 275, endPoint x: 795, endPoint y: 265, distance: 79.0
click at [795, 265] on td "$179.28" at bounding box center [839, 268] width 96 height 60
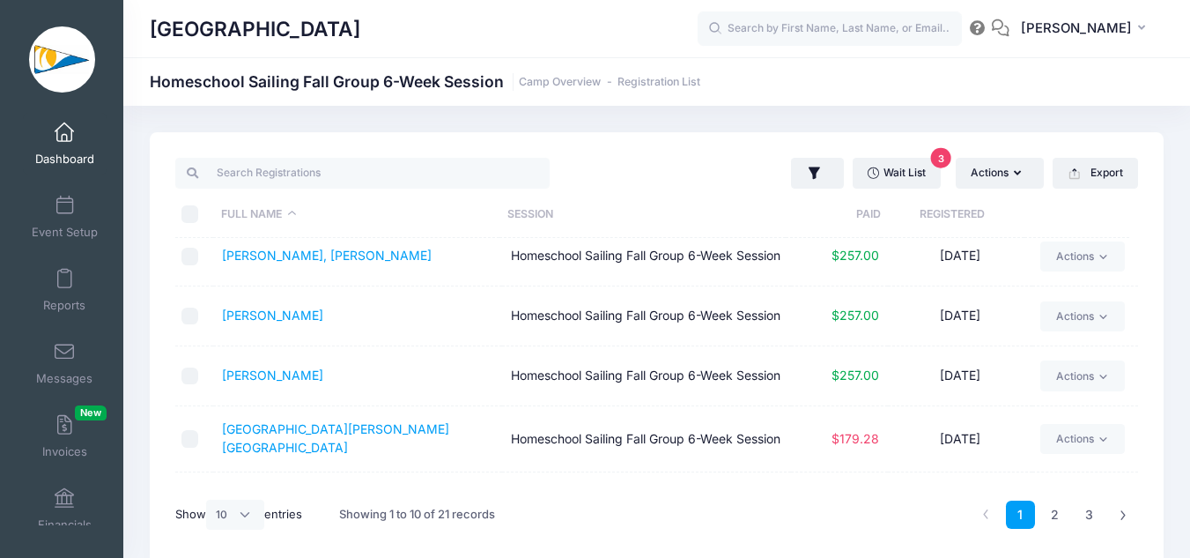
scroll to position [264, 0]
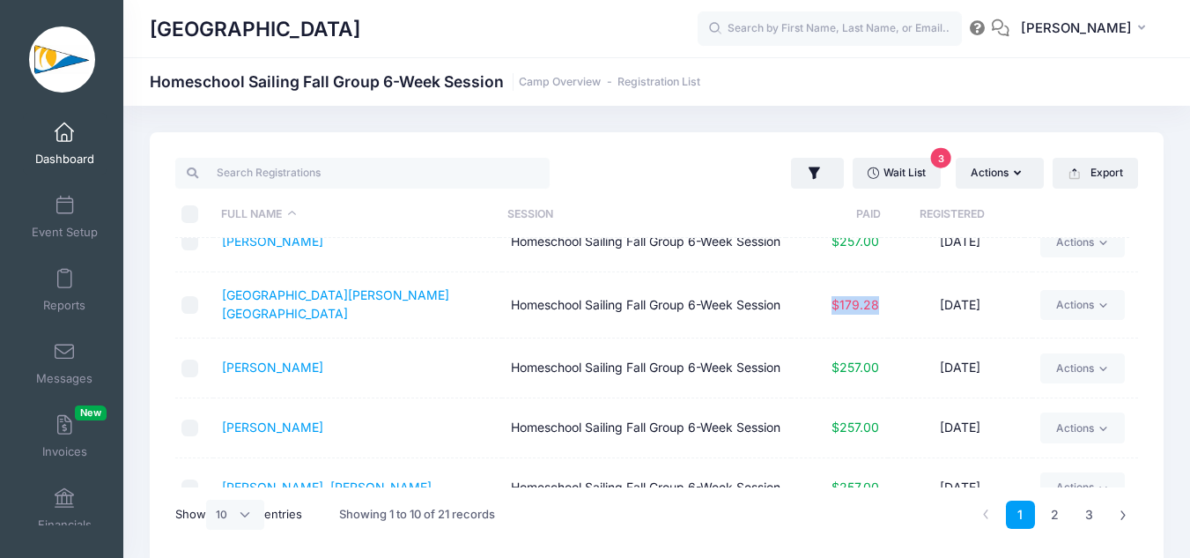
drag, startPoint x: 871, startPoint y: 343, endPoint x: 786, endPoint y: 344, distance: 84.6
click at [791, 338] on td "$179.28" at bounding box center [839, 305] width 96 height 66
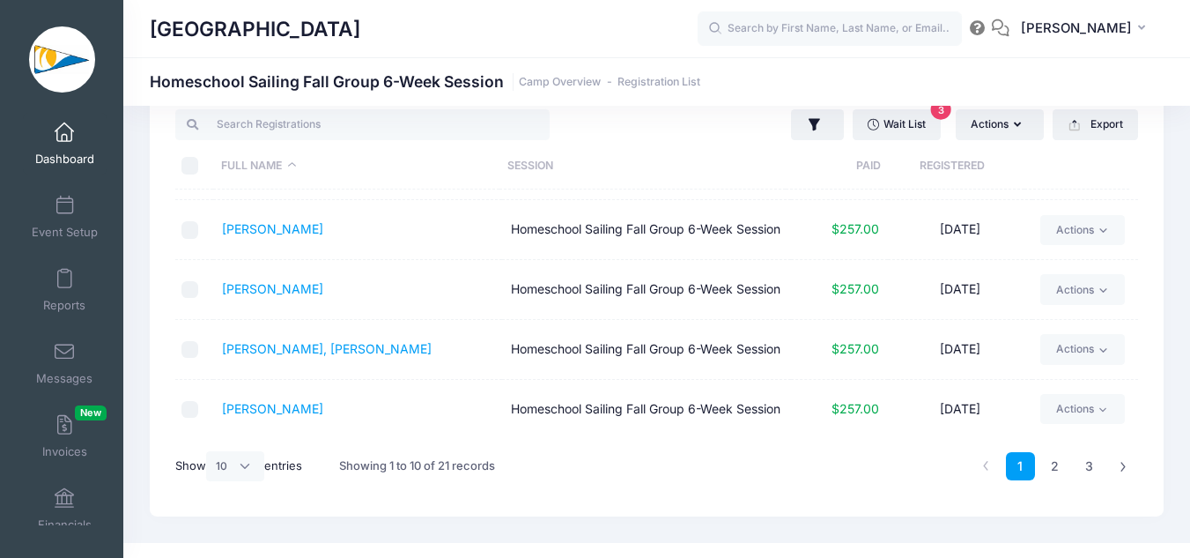
scroll to position [74, 0]
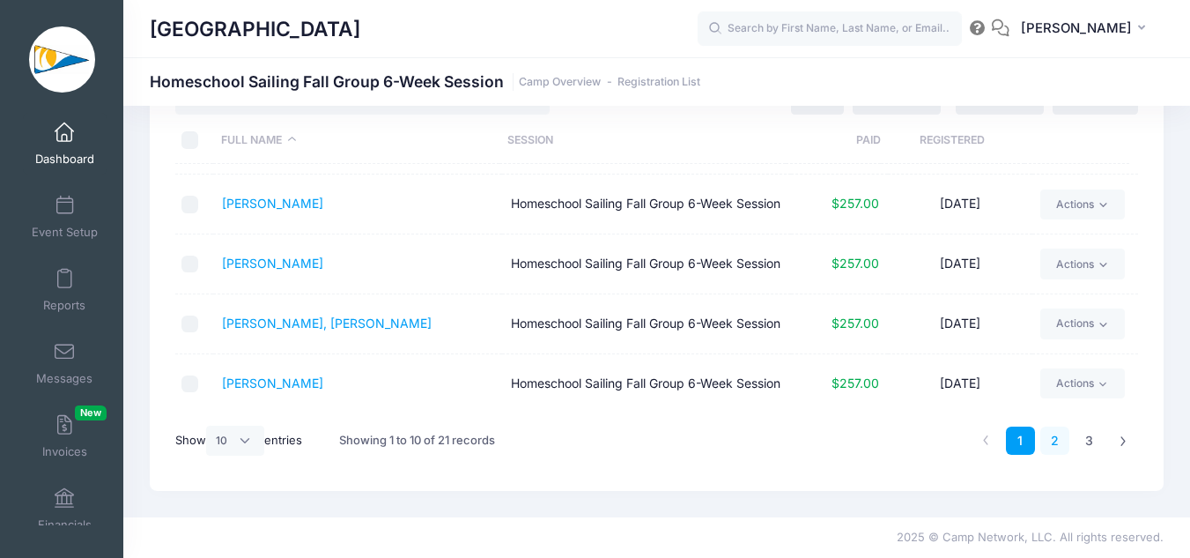
click at [1049, 437] on link "2" at bounding box center [1055, 440] width 29 height 29
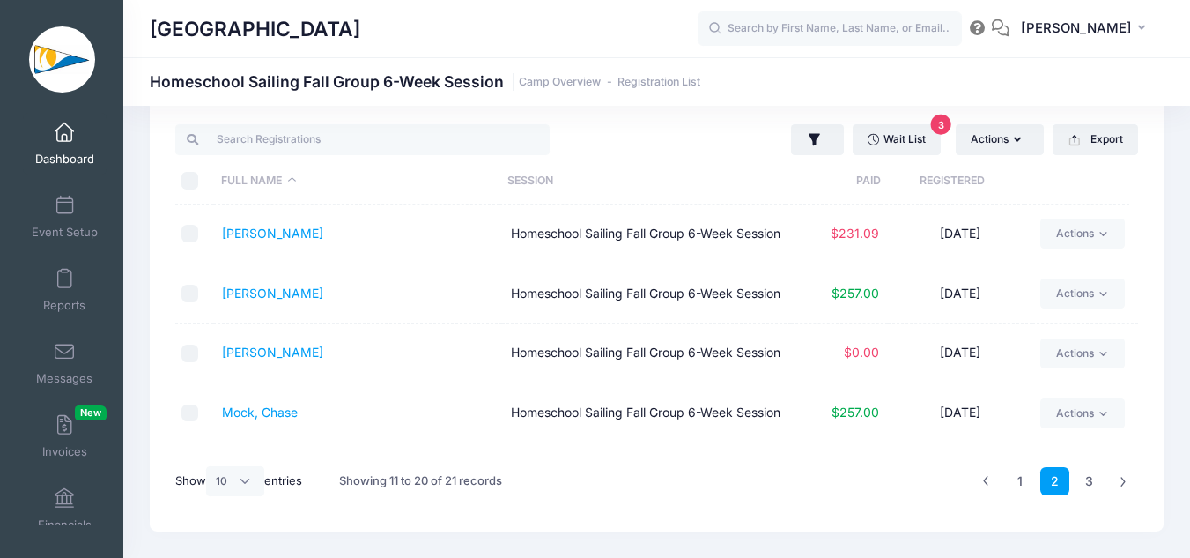
scroll to position [0, 0]
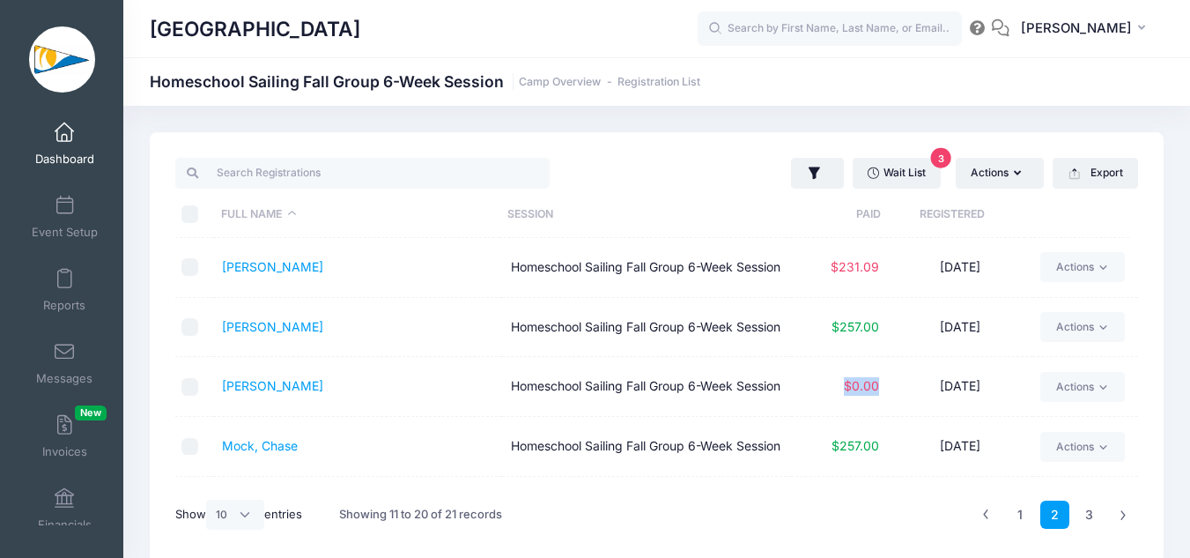
drag, startPoint x: 874, startPoint y: 412, endPoint x: 800, endPoint y: 404, distance: 74.4
click at [800, 404] on td "$0.00" at bounding box center [839, 387] width 96 height 60
click at [398, 408] on td "[PERSON_NAME]" at bounding box center [357, 387] width 289 height 60
click at [844, 393] on span "$0.00" at bounding box center [861, 385] width 35 height 15
